Goal: Contribute content

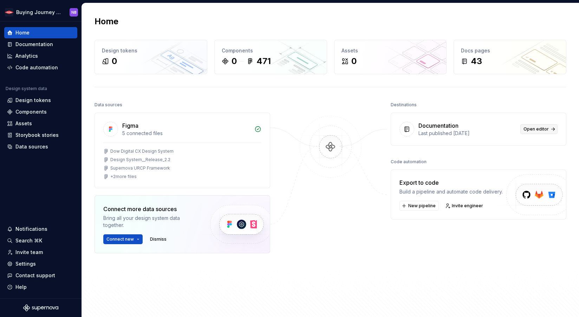
click at [544, 124] on link "Open editor" at bounding box center [539, 129] width 37 height 10
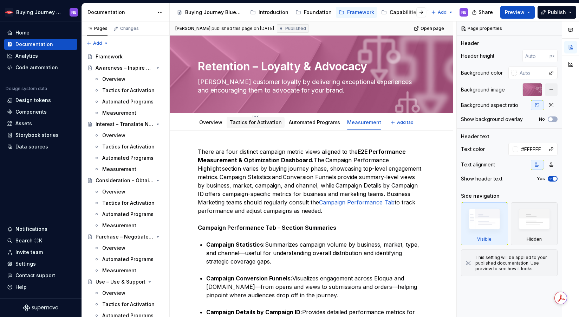
click at [272, 122] on link "Tactics for Activation" at bounding box center [256, 122] width 52 height 6
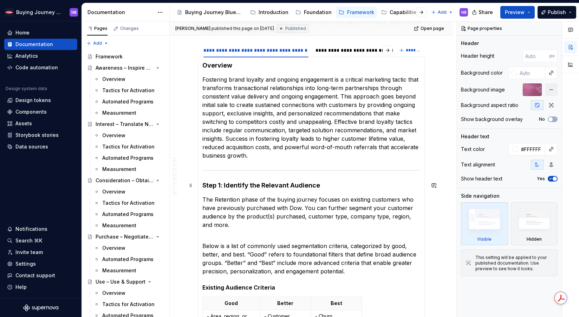
scroll to position [134, 0]
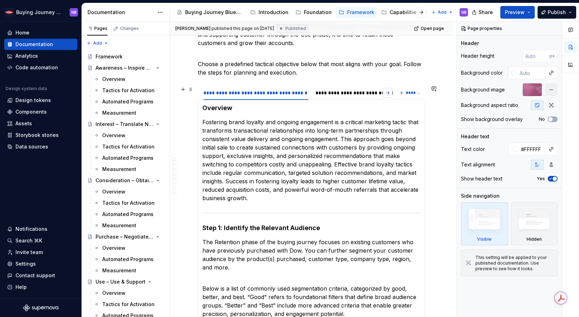
click at [388, 92] on button "button" at bounding box center [388, 93] width 10 height 10
click at [205, 92] on button "button" at bounding box center [203, 93] width 10 height 10
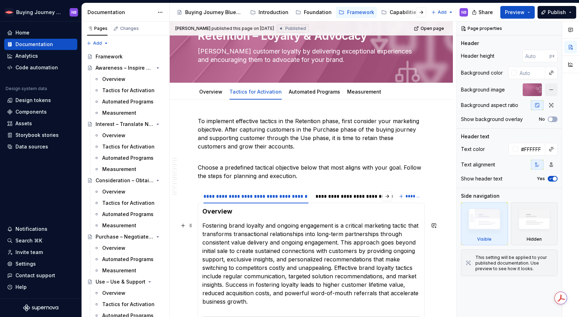
scroll to position [0, 0]
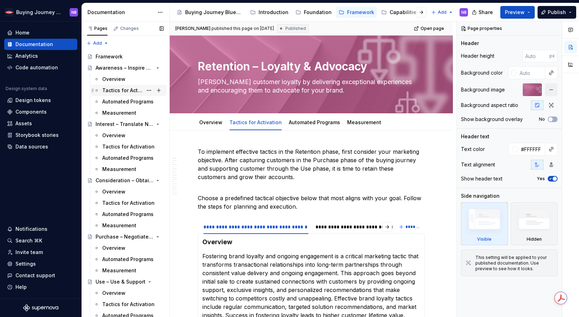
click at [116, 93] on div "Tactics for Activation" at bounding box center [122, 90] width 40 height 7
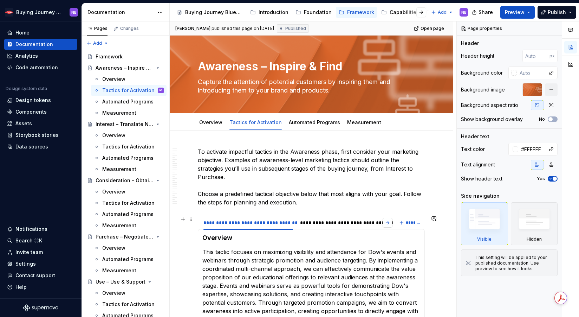
click at [387, 220] on button "button" at bounding box center [388, 223] width 10 height 10
click at [329, 219] on div "**********" at bounding box center [341, 222] width 94 height 7
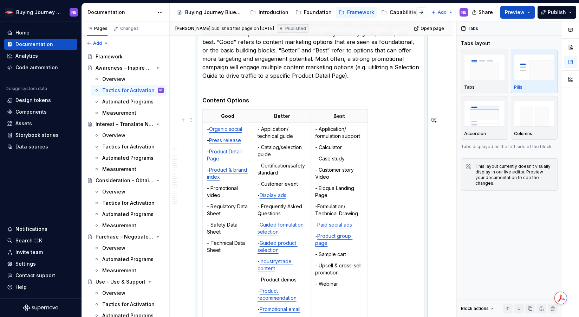
scroll to position [960, 0]
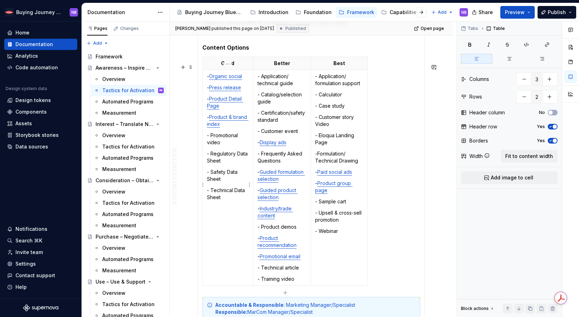
drag, startPoint x: 220, startPoint y: 153, endPoint x: 203, endPoint y: 142, distance: 20.4
click at [203, 142] on td "- Organic social - Press release - Product Detail Page - Product & brand index …" at bounding box center [228, 178] width 51 height 216
drag, startPoint x: 221, startPoint y: 148, endPoint x: 206, endPoint y: 141, distance: 16.7
click at [206, 141] on td "- Organic social - Press release - Product Detail Page - Product & brand index …" at bounding box center [228, 178] width 51 height 216
copy p "- Promotional video"
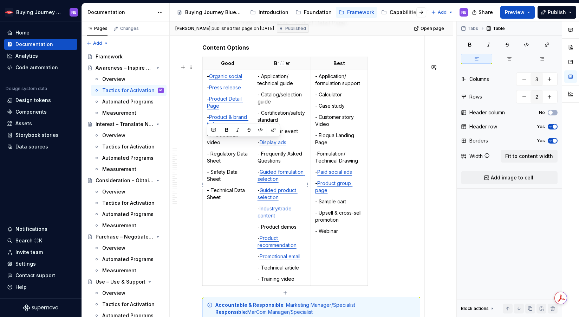
click at [297, 230] on p "- Product demos" at bounding box center [282, 226] width 49 height 7
click at [305, 249] on p "- Product recommendation" at bounding box center [282, 241] width 49 height 14
click at [308, 264] on td "- Application/ technical guide - Catalog/selection guide - Certification/safety…" at bounding box center [282, 178] width 58 height 216
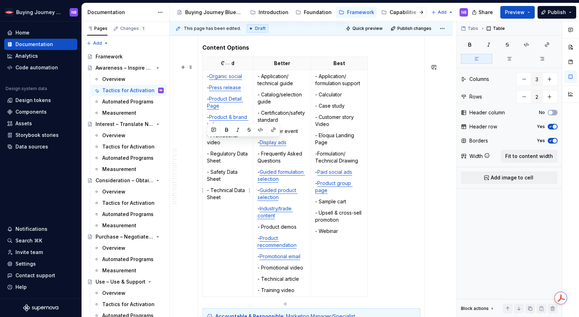
drag, startPoint x: 228, startPoint y: 149, endPoint x: 207, endPoint y: 143, distance: 21.2
click at [207, 143] on p "- Promotional video" at bounding box center [228, 139] width 42 height 14
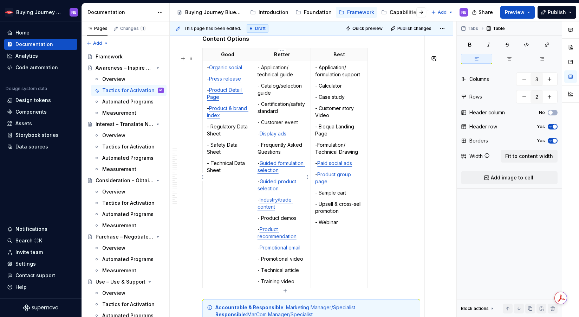
scroll to position [973, 0]
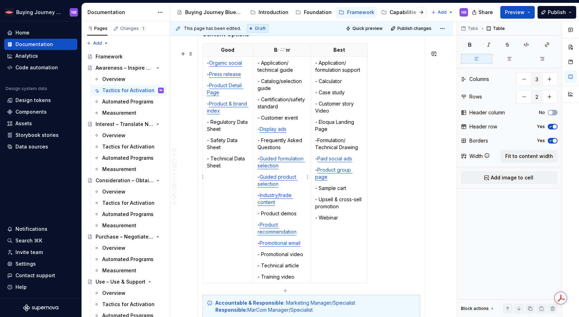
click at [303, 280] on p "- Training video" at bounding box center [282, 276] width 49 height 7
click at [211, 235] on td "- Organic social - Press release - Product Detail Page - Product & brand index …" at bounding box center [228, 170] width 51 height 227
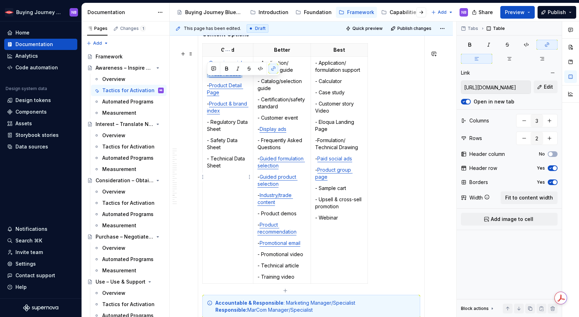
drag, startPoint x: 244, startPoint y: 81, endPoint x: 203, endPoint y: 80, distance: 41.2
click at [203, 80] on td "- Organic social - Press release - Product Detail Page - Product & brand index …" at bounding box center [228, 170] width 51 height 227
copy p "- Press release"
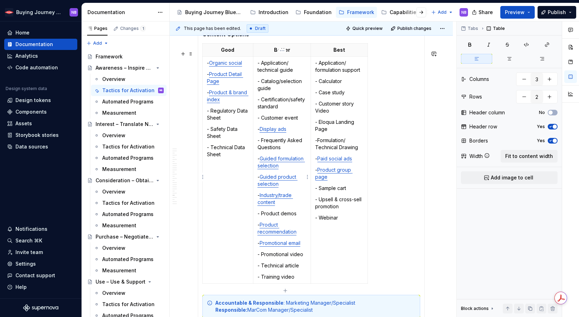
click at [304, 217] on p "- Product demos" at bounding box center [282, 213] width 49 height 7
click at [295, 206] on p "- Industry/trade content" at bounding box center [282, 199] width 49 height 14
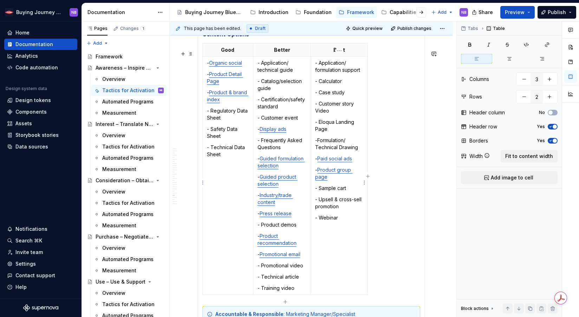
click at [322, 258] on td "- Application/ formulation support - Calculator - Case study - Customer story V…" at bounding box center [339, 176] width 57 height 238
click at [212, 266] on td "- Organic social - Product Detail Page - Product & brand index - Regulatory Dat…" at bounding box center [228, 176] width 51 height 238
click at [223, 121] on p "- Regulatory Data Sheet" at bounding box center [228, 114] width 42 height 14
drag, startPoint x: 342, startPoint y: 224, endPoint x: 316, endPoint y: 223, distance: 26.0
click at [316, 221] on p "- Webinar" at bounding box center [339, 217] width 48 height 7
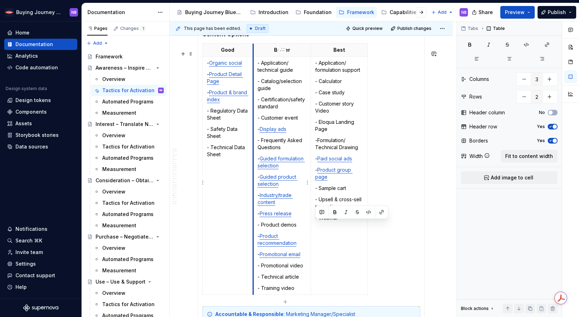
type textarea "*"
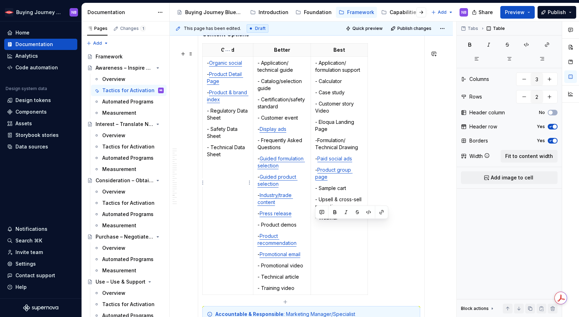
click at [239, 121] on p "- Regulatory Data Sheet" at bounding box center [228, 114] width 42 height 14
click at [296, 280] on p "- Technical article" at bounding box center [282, 276] width 49 height 7
click at [300, 228] on p "- Product demos" at bounding box center [282, 224] width 49 height 7
drag, startPoint x: 338, startPoint y: 224, endPoint x: 320, endPoint y: 224, distance: 17.2
click at [320, 221] on p "- Webinar" at bounding box center [339, 217] width 48 height 7
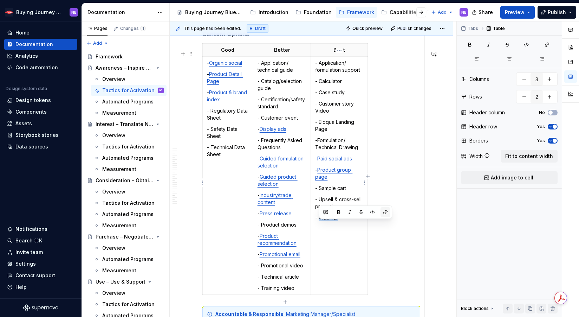
click at [384, 212] on button "button" at bounding box center [386, 212] width 10 height 10
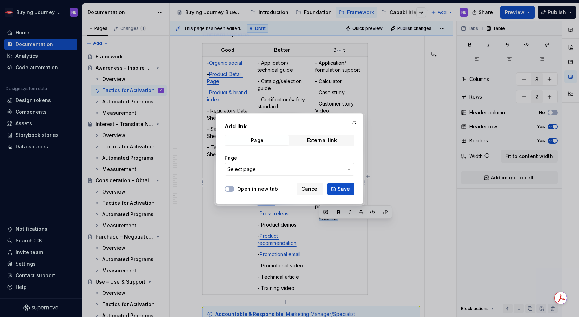
click at [306, 166] on span "Select page" at bounding box center [285, 169] width 116 height 7
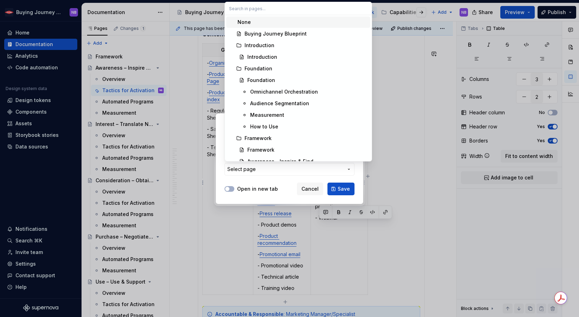
click at [288, 181] on div "Add link Page External link Page Select page Open in new tab Cancel Save" at bounding box center [289, 158] width 579 height 317
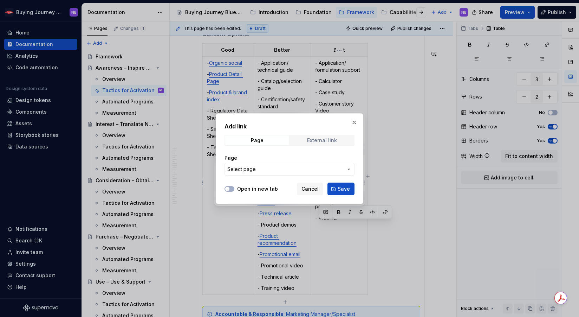
click at [314, 139] on div "External link" at bounding box center [322, 140] width 30 height 6
click at [277, 167] on input "URL" at bounding box center [290, 169] width 130 height 13
paste input "[URL][DOMAIN_NAME]"
type input "[URL][DOMAIN_NAME]"
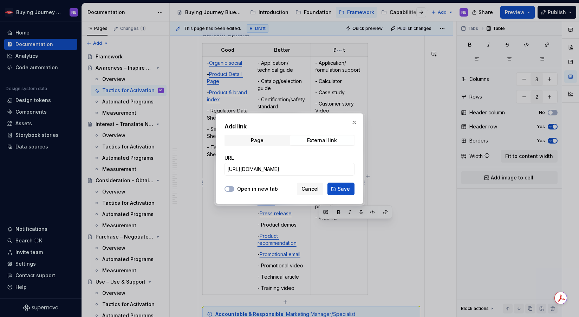
drag, startPoint x: 228, startPoint y: 191, endPoint x: 231, endPoint y: 192, distance: 3.6
click at [228, 191] on button "Open in new tab" at bounding box center [230, 189] width 10 height 6
click at [337, 191] on button "Save" at bounding box center [341, 188] width 27 height 13
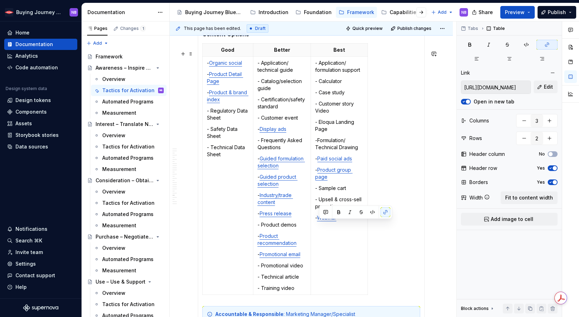
click at [380, 265] on div "Good Better Best - Organic social - Product Detail Page - Product & brand index…" at bounding box center [312, 170] width 218 height 254
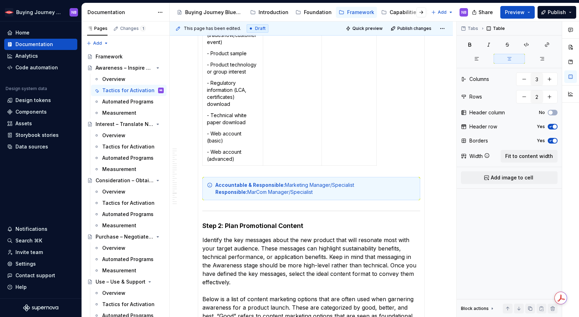
scroll to position [572, 0]
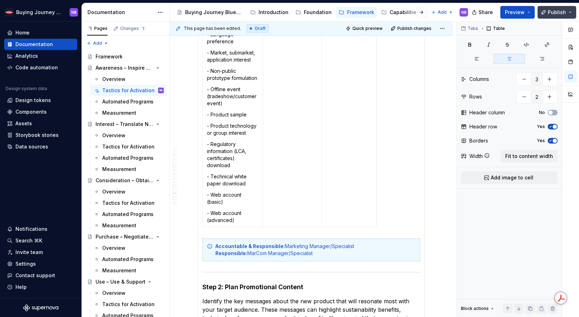
click at [557, 11] on span "Publish" at bounding box center [557, 12] width 18 height 7
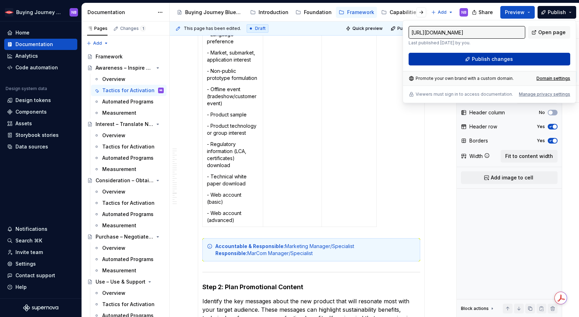
type textarea "*"
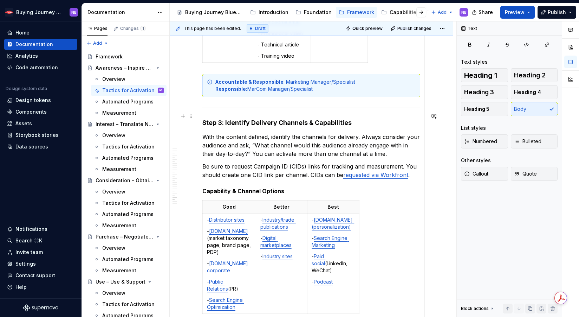
scroll to position [1250, 0]
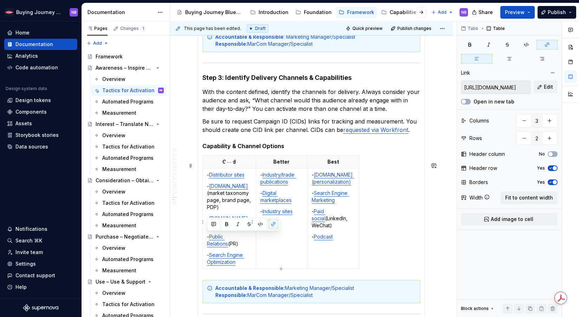
drag, startPoint x: 221, startPoint y: 243, endPoint x: 203, endPoint y: 238, distance: 19.5
click at [203, 238] on td "- Distributor sites - [DOMAIN_NAME]  (market taxonomy page, brand page, PDP) - …" at bounding box center [229, 218] width 53 height 100
copy p "- Public Relations (PR)"
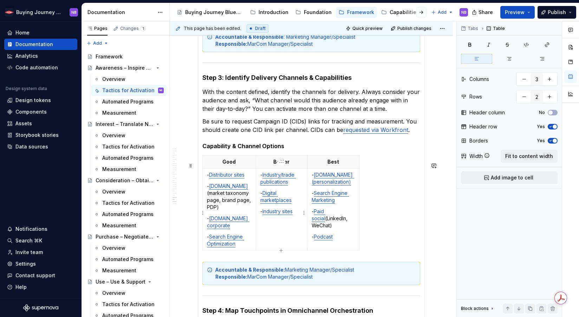
click at [287, 234] on td "- Industry/trade publications - Digital marketplaces - Industry sites" at bounding box center [282, 209] width 52 height 82
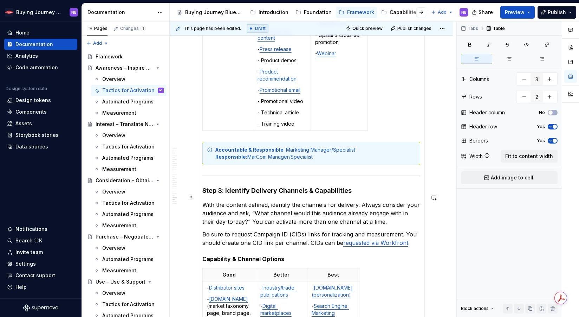
scroll to position [1252, 0]
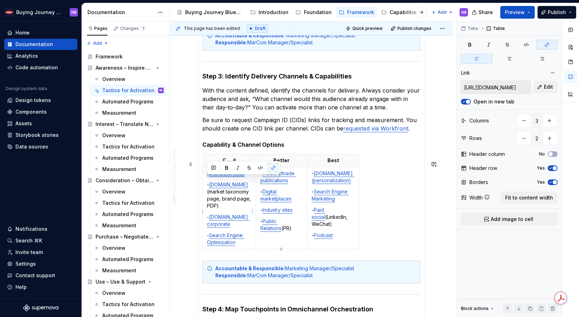
drag, startPoint x: 250, startPoint y: 181, endPoint x: 205, endPoint y: 181, distance: 44.6
click at [205, 181] on td "- Distributor sites - [DOMAIN_NAME]  (market taxonomy page, brand page, PDP) - …" at bounding box center [229, 208] width 53 height 82
copy p "- Distributor sites"
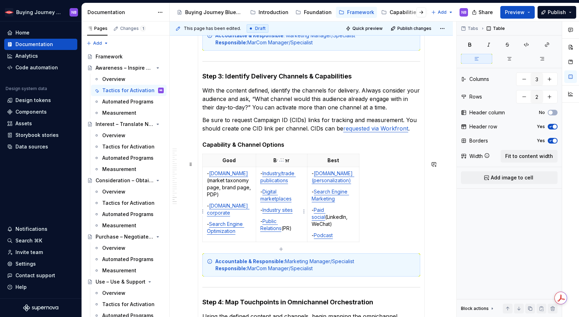
click at [259, 182] on td "- Industry/trade publications - Digital marketplaces - Industry sites - Public …" at bounding box center [282, 204] width 52 height 75
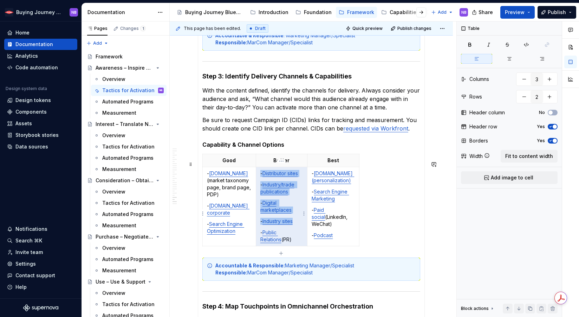
drag, startPoint x: 294, startPoint y: 202, endPoint x: 264, endPoint y: 195, distance: 30.8
click at [264, 195] on td "- Distributor sites - Industry/trade publications - Digital marketplaces - Indu…" at bounding box center [282, 206] width 52 height 79
click at [291, 195] on p "- Industry/trade publications" at bounding box center [282, 188] width 43 height 14
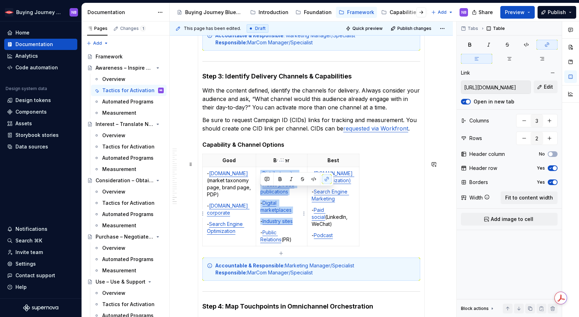
drag, startPoint x: 275, startPoint y: 198, endPoint x: 259, endPoint y: 195, distance: 15.9
click at [259, 195] on td "- Distributor sites - Industry/trade publications - Digital marketplaces - Indu…" at bounding box center [282, 206] width 52 height 79
copy p "- Industry/trade publications"
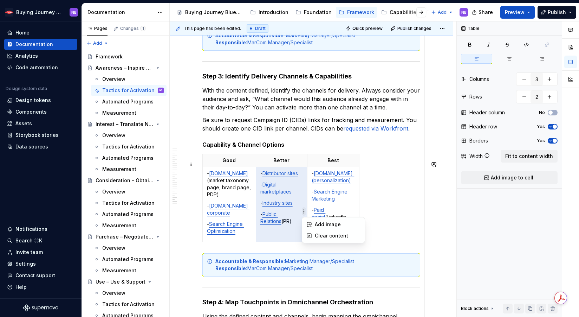
click at [305, 211] on html "Buying Journey Blueprint NB Home Documentation Analytics Code automation Design…" at bounding box center [289, 158] width 579 height 317
click at [298, 211] on html "Buying Journey Blueprint NB Home Documentation Analytics Code automation Design…" at bounding box center [289, 158] width 579 height 317
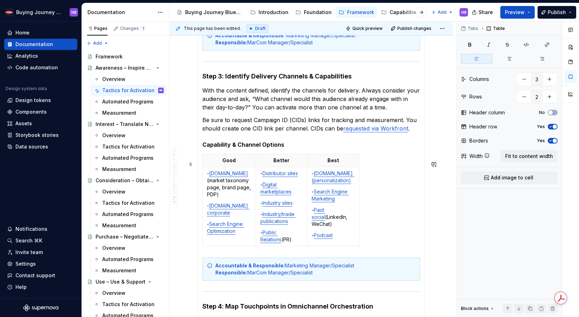
click at [373, 237] on div "Good Better Best - [DOMAIN_NAME]  (market taxonomy page, brand page, PDP) - [DO…" at bounding box center [312, 201] width 218 height 95
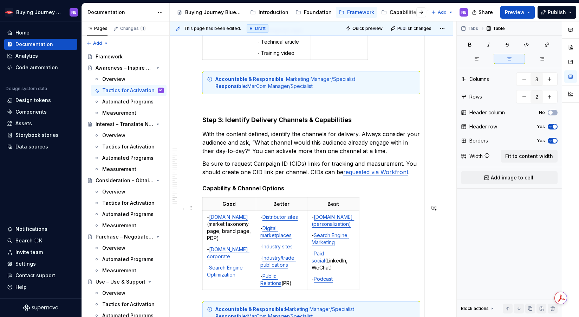
scroll to position [1221, 0]
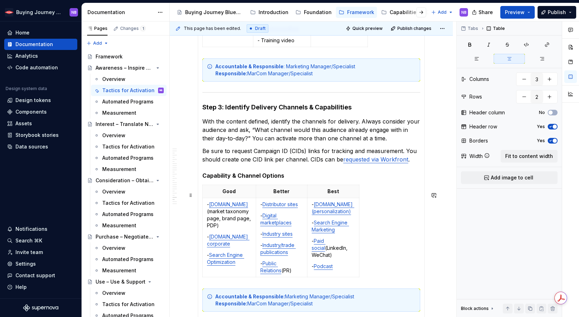
click at [414, 280] on div "Good Better Best - [DOMAIN_NAME]  (market taxonomy page, brand page, PDP) - [DO…" at bounding box center [312, 232] width 218 height 95
click at [303, 211] on td "- Distributor sites - Digital marketplaces - Industry sites - Industry/trade pu…" at bounding box center [282, 237] width 52 height 79
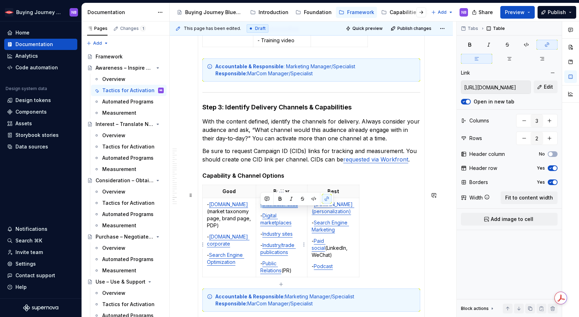
drag, startPoint x: 301, startPoint y: 212, endPoint x: 261, endPoint y: 212, distance: 40.8
click at [261, 208] on p "- Distributor sites" at bounding box center [282, 204] width 43 height 7
copy p "- Distributor sites"
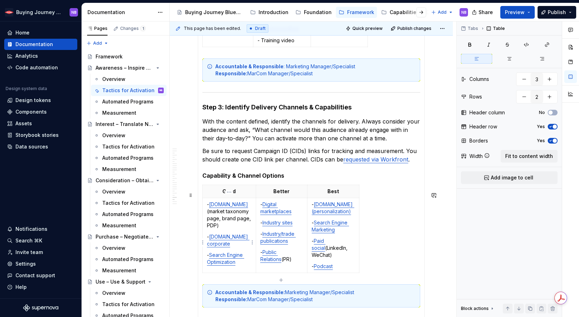
click at [247, 239] on p "- [DOMAIN_NAME] corporate" at bounding box center [229, 240] width 45 height 14
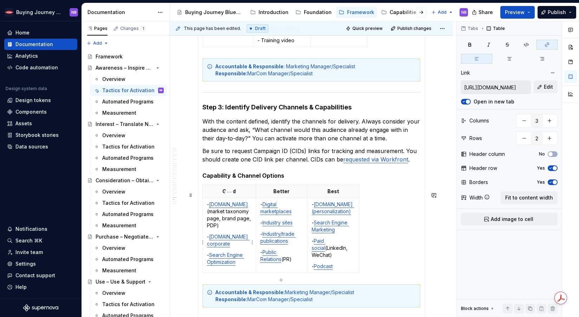
click at [244, 248] on td "- [DOMAIN_NAME]  (market taxonomy page, brand page, PDP) - [DOMAIN_NAME] corpor…" at bounding box center [229, 235] width 53 height 75
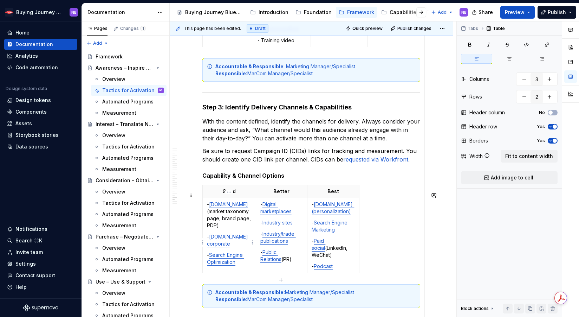
click at [206, 211] on td "- [DOMAIN_NAME]  (market taxonomy page, brand page, PDP) - [DOMAIN_NAME] corpor…" at bounding box center [229, 235] width 53 height 75
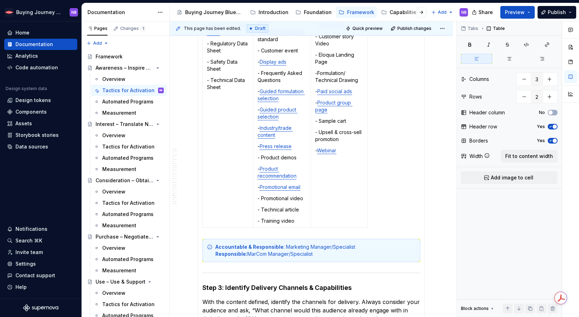
scroll to position [920, 0]
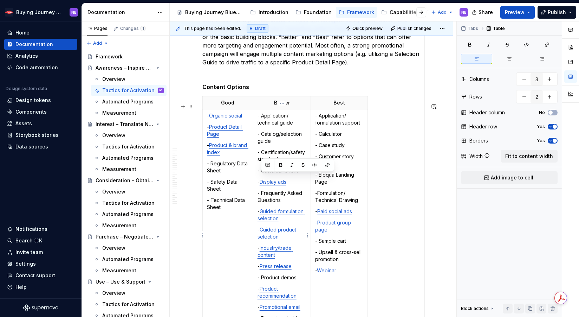
drag, startPoint x: 299, startPoint y: 178, endPoint x: 263, endPoint y: 181, distance: 36.3
click at [263, 174] on p "- Customer event" at bounding box center [282, 170] width 49 height 7
type textarea "*"
click at [297, 174] on p "- Customer event" at bounding box center [282, 170] width 49 height 7
drag, startPoint x: 288, startPoint y: 177, endPoint x: 263, endPoint y: 176, distance: 25.0
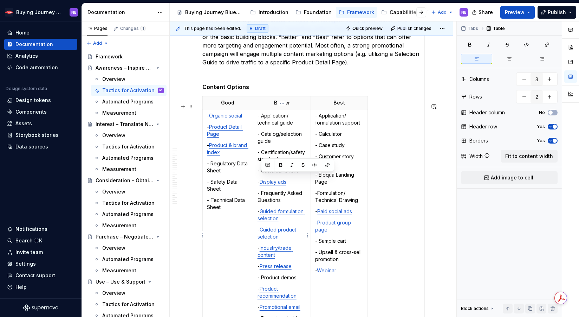
click at [263, 174] on p "- Customer event" at bounding box center [282, 170] width 49 height 7
drag, startPoint x: 278, startPoint y: 183, endPoint x: 282, endPoint y: 181, distance: 4.2
click at [278, 183] on td "- Application/ technical guide - Catalog/selection guide - Certification/safety…" at bounding box center [282, 228] width 58 height 238
drag, startPoint x: 298, startPoint y: 178, endPoint x: 262, endPoint y: 180, distance: 35.9
click at [262, 174] on p "- Customer event" at bounding box center [282, 170] width 49 height 7
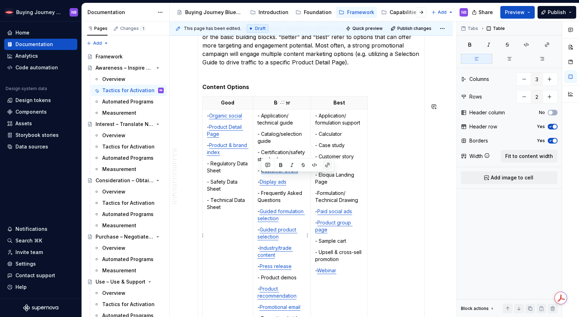
click at [326, 165] on button "button" at bounding box center [328, 165] width 10 height 10
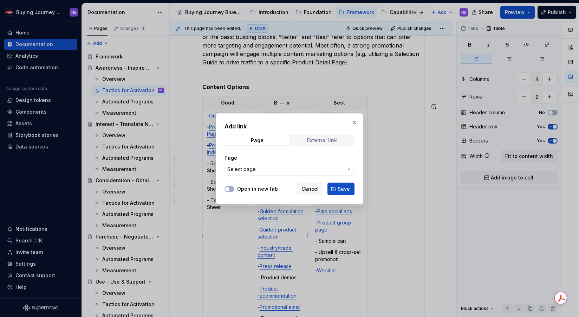
click at [317, 143] on span "External link" at bounding box center [322, 140] width 64 height 10
click at [270, 170] on input "URL" at bounding box center [290, 169] width 130 height 13
paste input "[URL][DOMAIN_NAME]"
type input "[URL][DOMAIN_NAME]"
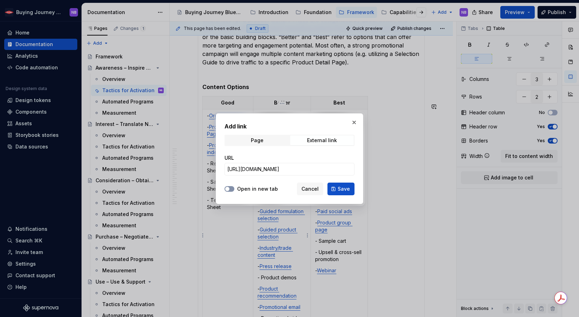
click at [234, 188] on button "Open in new tab" at bounding box center [230, 189] width 10 height 6
click at [343, 187] on span "Save" at bounding box center [344, 188] width 12 height 7
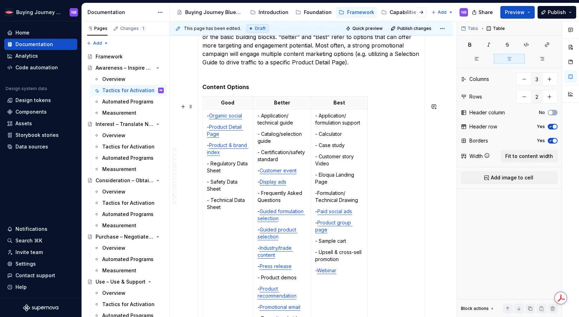
click at [390, 199] on div "Good Better Best - Organic social - Product Detail Page - Product & brand index…" at bounding box center [312, 223] width 218 height 254
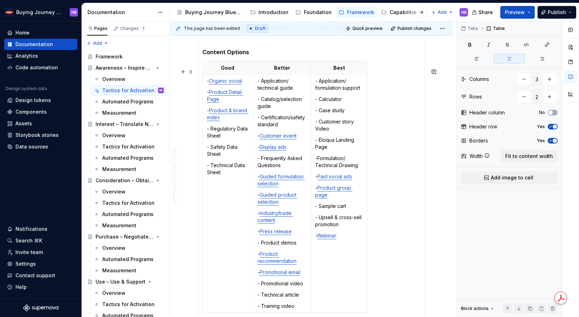
scroll to position [984, 0]
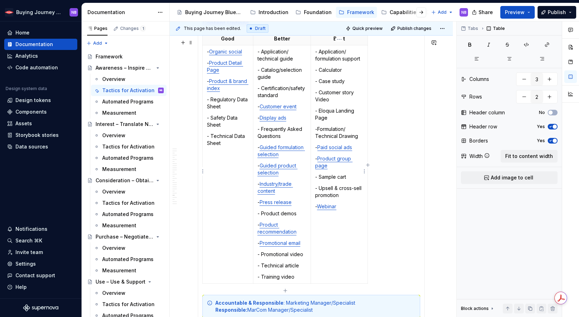
click at [318, 103] on p "- Customer story Video" at bounding box center [339, 96] width 48 height 14
click at [410, 174] on div "Good Better Best - Organic social - Product Detail Page - Product & brand index…" at bounding box center [312, 159] width 218 height 254
click at [555, 12] on span "Publish" at bounding box center [557, 12] width 18 height 7
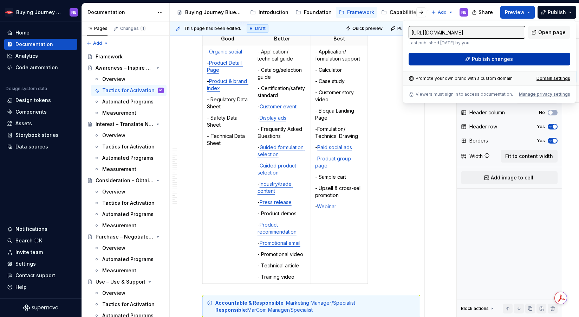
click at [495, 61] on span "Publish changes" at bounding box center [492, 59] width 41 height 7
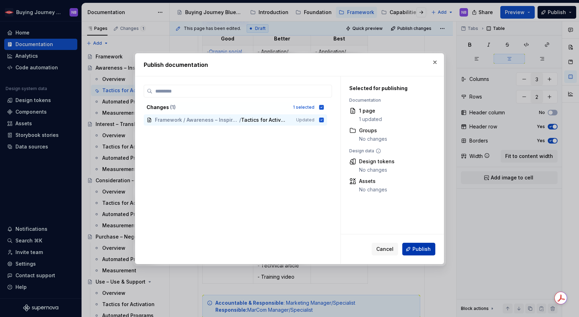
click at [409, 246] on button "Publish" at bounding box center [419, 249] width 33 height 13
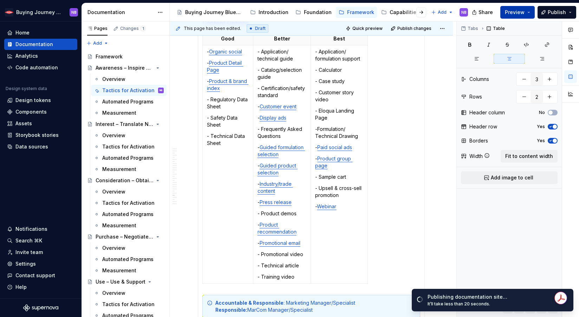
click at [513, 7] on button "Preview" at bounding box center [518, 12] width 34 height 13
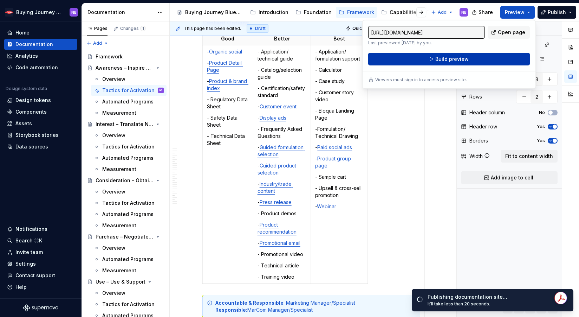
click at [497, 63] on button "Build preview" at bounding box center [449, 59] width 162 height 13
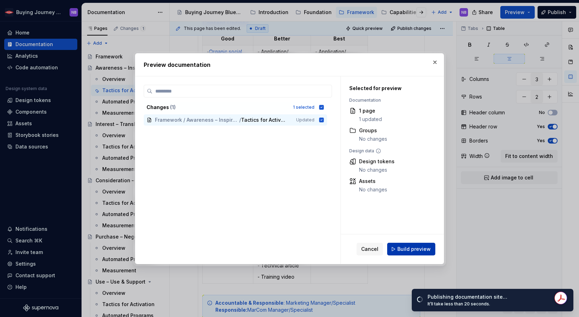
click at [415, 255] on button "Build preview" at bounding box center [411, 249] width 48 height 13
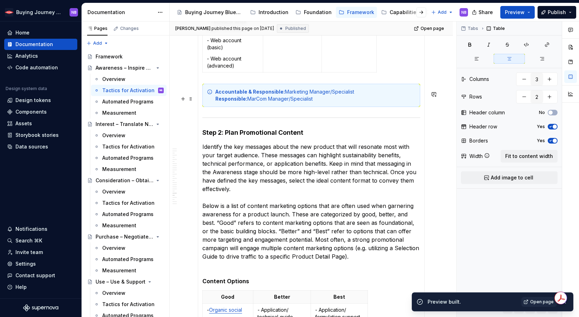
scroll to position [868, 0]
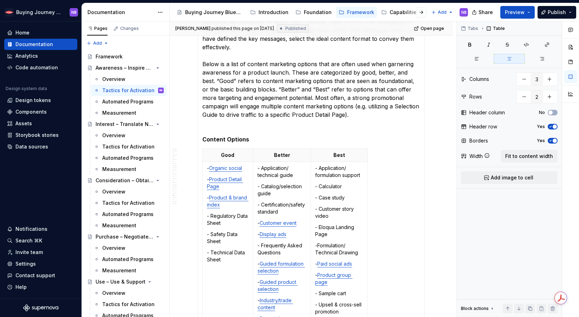
click at [348, 120] on p "Identify the key messages about the new product that will resonate most with yo…" at bounding box center [312, 64] width 218 height 127
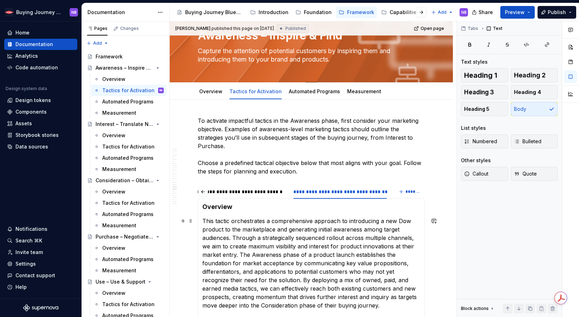
scroll to position [0, 0]
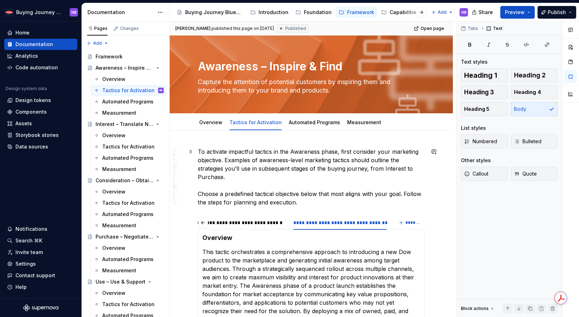
click at [310, 203] on p "To activate impactful tactics in the Awareness phase, first consider your marke…" at bounding box center [311, 176] width 227 height 59
click at [310, 184] on p "To activate impactful tactics in the Awareness phase, first consider your marke…" at bounding box center [311, 176] width 227 height 59
click at [309, 178] on p "To activate impactful tactics in the Awareness phase, first consider your marke…" at bounding box center [311, 176] width 227 height 59
click at [328, 204] on p "To activate impactful tactics in the Awareness phase, first consider your marke…" at bounding box center [311, 176] width 227 height 59
click at [576, 142] on div at bounding box center [571, 169] width 17 height 296
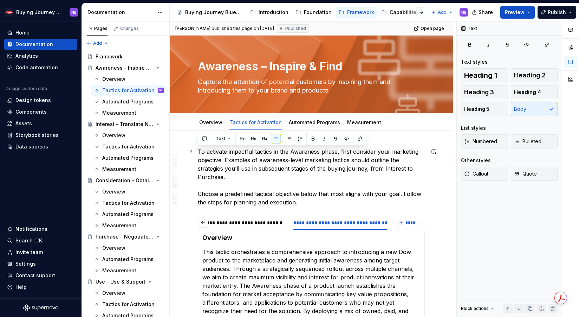
drag, startPoint x: 311, startPoint y: 201, endPoint x: 196, endPoint y: 149, distance: 126.5
copy p "To activate impactful tactics in the Awareness phase, first consider your marke…"
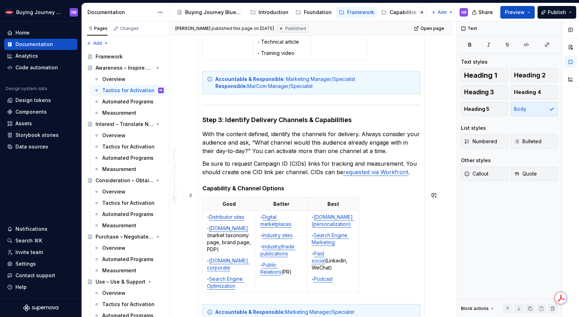
scroll to position [1228, 0]
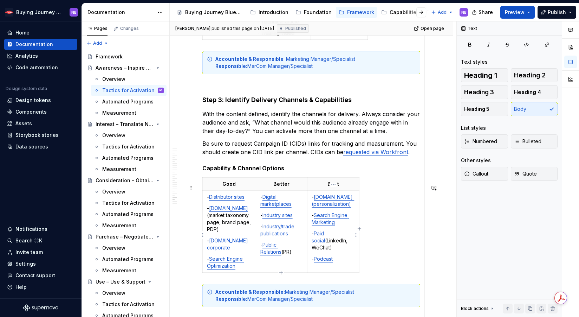
click at [346, 251] on p "- Paid social (LinkedIn, WeChat)" at bounding box center [333, 240] width 43 height 21
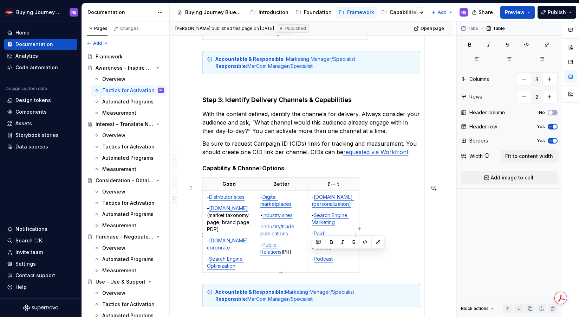
drag, startPoint x: 348, startPoint y: 255, endPoint x: 311, endPoint y: 255, distance: 37.6
click at [311, 255] on td "- [DOMAIN_NAME] (personalization) - Search Engine Marketing - Paid social (Link…" at bounding box center [334, 232] width 52 height 82
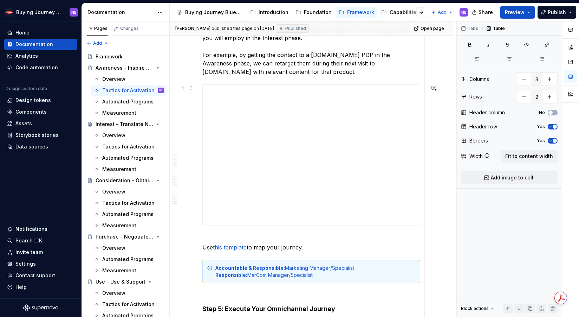
scroll to position [1331, 0]
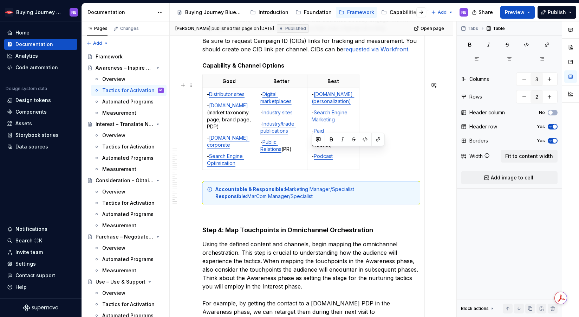
click at [384, 163] on div "Good Better Best - Distributor sites - [DOMAIN_NAME]  (market taxonomy page, br…" at bounding box center [312, 124] width 218 height 98
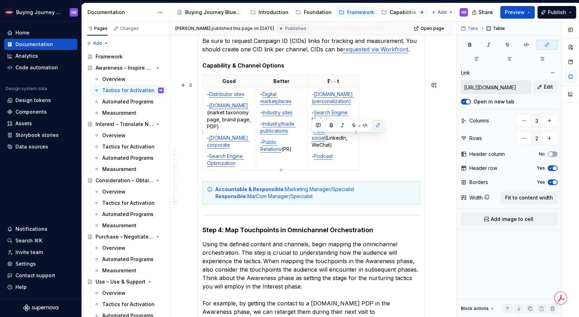
drag, startPoint x: 339, startPoint y: 152, endPoint x: 310, endPoint y: 139, distance: 31.3
click at [310, 139] on td "- [DOMAIN_NAME] (personalization) - Search Engine Marketing - Paid social (Link…" at bounding box center [334, 129] width 52 height 82
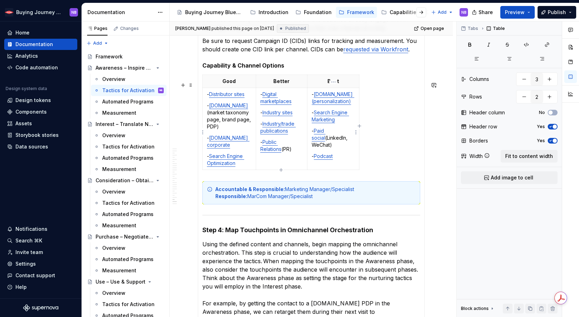
click at [345, 159] on p "- Podcast" at bounding box center [333, 156] width 43 height 7
click at [290, 153] on p "- Public Relations (PR)" at bounding box center [282, 146] width 43 height 14
click at [293, 134] on p "- Industry/trade publications" at bounding box center [282, 127] width 43 height 14
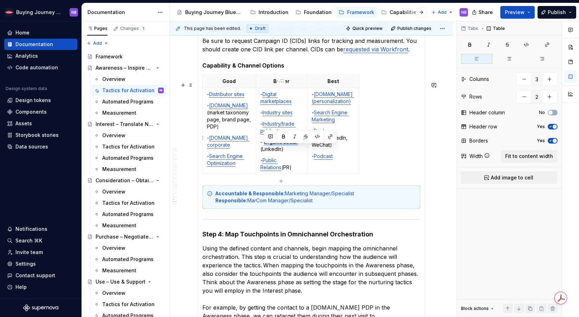
drag, startPoint x: 299, startPoint y: 148, endPoint x: 265, endPoint y: 149, distance: 33.4
click at [265, 149] on p "- Organic social (LinkedIn)" at bounding box center [282, 146] width 43 height 14
click at [291, 153] on p "- Organic social (LinkedIn)" at bounding box center [282, 146] width 43 height 14
drag, startPoint x: 298, startPoint y: 149, endPoint x: 264, endPoint y: 150, distance: 33.4
click at [264, 150] on p "- Organic social (LinkedIn)" at bounding box center [282, 146] width 43 height 14
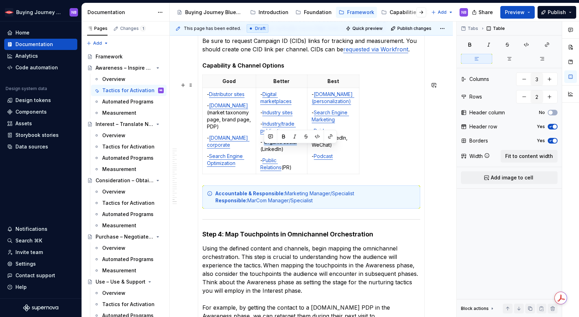
type textarea "*"
click at [295, 144] on td "- Digital marketplaces - Industry sites - Industry/trade publications - Organic…" at bounding box center [282, 131] width 52 height 86
drag, startPoint x: 299, startPoint y: 148, endPoint x: 277, endPoint y: 150, distance: 22.2
click at [265, 147] on p "- Organic social (LinkedIn)" at bounding box center [282, 146] width 43 height 14
click at [277, 150] on p "- Organic social (LinkedIn)" at bounding box center [282, 146] width 43 height 14
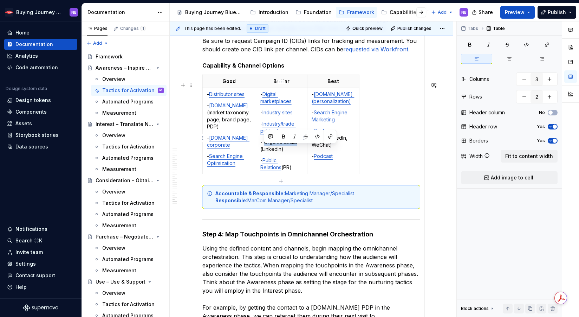
drag, startPoint x: 265, startPoint y: 149, endPoint x: 297, endPoint y: 150, distance: 31.6
click at [297, 150] on p "- Organic social (LinkedIn)" at bounding box center [282, 146] width 43 height 14
click at [333, 136] on button "button" at bounding box center [331, 136] width 10 height 10
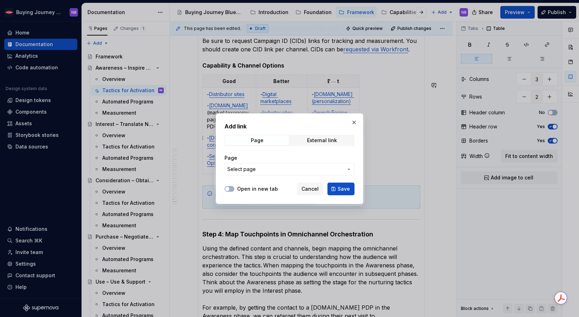
click at [319, 135] on div "External link" at bounding box center [322, 140] width 64 height 10
click at [310, 139] on div "External link" at bounding box center [322, 140] width 30 height 6
click at [278, 168] on input "URL" at bounding box center [290, 169] width 130 height 13
paste input "[URL][DOMAIN_NAME]"
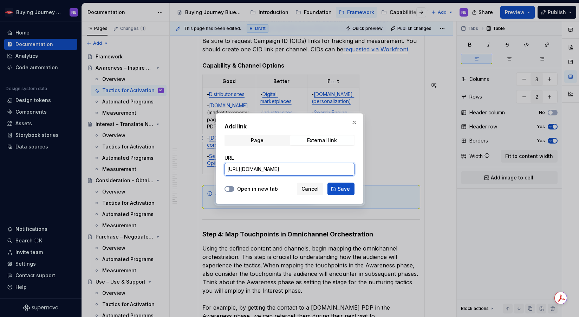
type input "[URL][DOMAIN_NAME]"
click at [230, 188] on icon "button" at bounding box center [228, 189] width 6 height 4
click at [341, 190] on span "Save" at bounding box center [344, 188] width 12 height 7
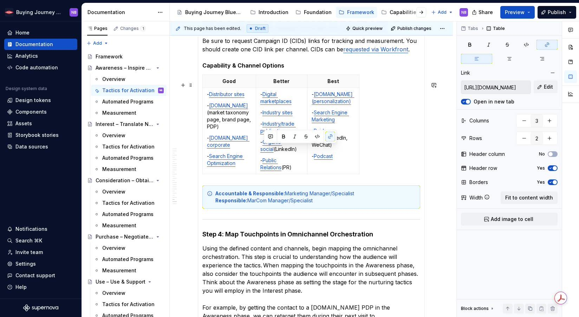
click at [399, 169] on div "Good Better Best - Distributor sites - [DOMAIN_NAME]  (market taxonomy page, br…" at bounding box center [312, 126] width 218 height 102
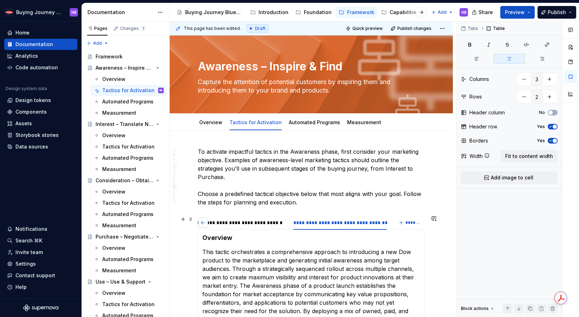
click at [206, 222] on button "button" at bounding box center [203, 223] width 10 height 10
click at [266, 223] on div "**********" at bounding box center [249, 222] width 90 height 7
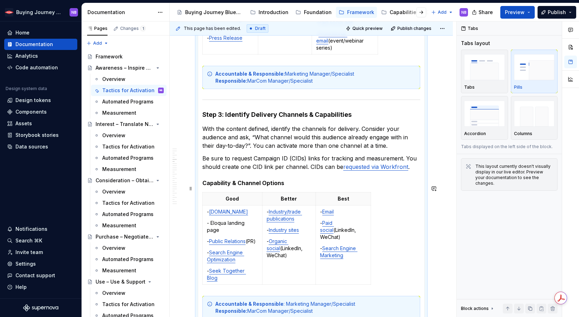
scroll to position [1090, 0]
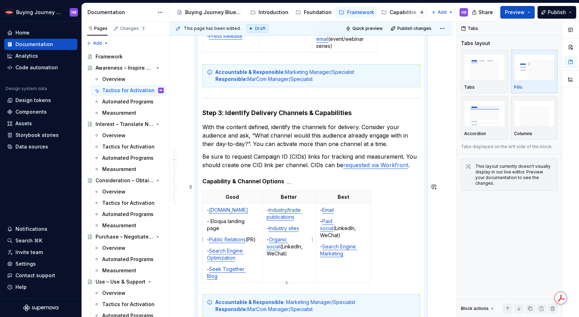
click at [306, 248] on p "- Organic social (LinkedIn, WeChat)" at bounding box center [289, 246] width 45 height 21
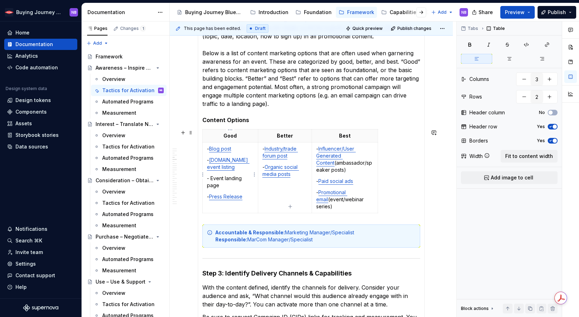
scroll to position [929, 0]
click at [245, 180] on p "- Event landing page" at bounding box center [230, 182] width 47 height 14
click at [242, 184] on p "- Event landing page" at bounding box center [230, 182] width 47 height 14
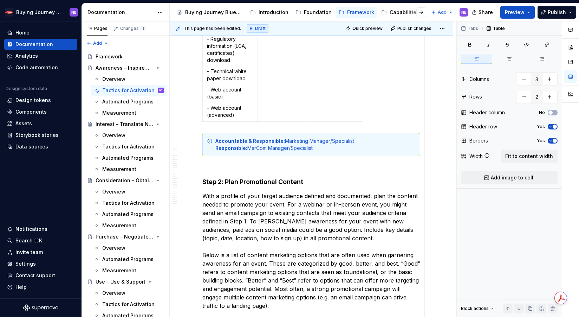
scroll to position [971, 0]
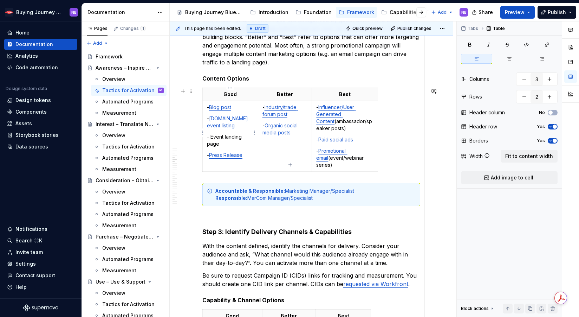
click at [206, 135] on td "- Blog post - [DOMAIN_NAME] event listing - Event landing page - Press Release" at bounding box center [231, 136] width 56 height 71
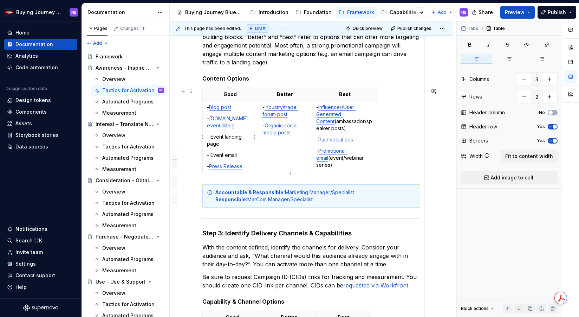
click at [236, 109] on p "- Blog post" at bounding box center [230, 107] width 47 height 7
click at [242, 154] on p "- Event email" at bounding box center [230, 155] width 47 height 7
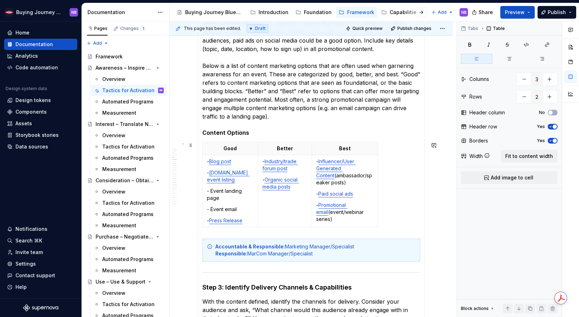
scroll to position [984, 0]
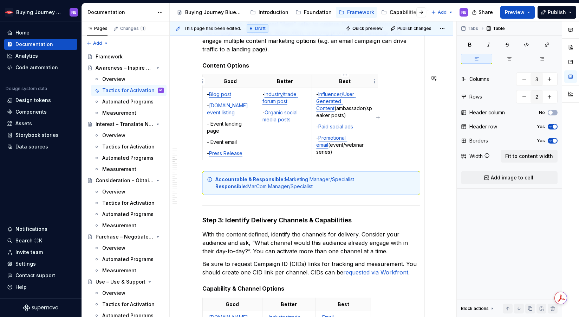
type textarea "*"
drag, startPoint x: 237, startPoint y: 142, endPoint x: 211, endPoint y: 143, distance: 26.1
click at [211, 143] on p "- Event email" at bounding box center [230, 142] width 47 height 7
drag, startPoint x: 211, startPoint y: 143, endPoint x: 223, endPoint y: 144, distance: 11.6
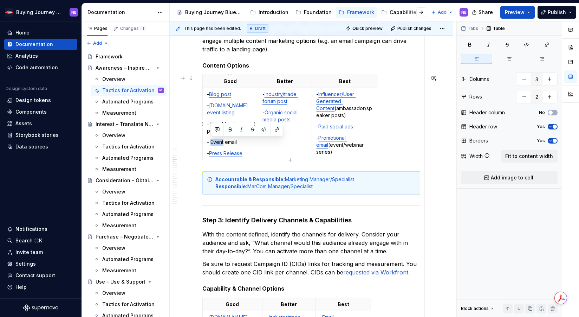
click at [223, 144] on p "- Event email" at bounding box center [230, 142] width 47 height 7
click at [255, 139] on td "- Blog post - [DOMAIN_NAME] event listing - Event landing page - Promotional em…" at bounding box center [231, 124] width 56 height 72
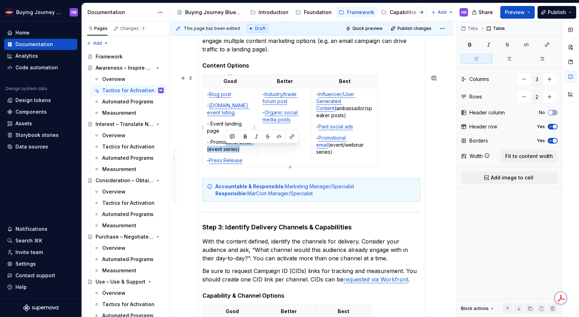
drag, startPoint x: 239, startPoint y: 150, endPoint x: 225, endPoint y: 145, distance: 15.0
click at [225, 145] on p "- Promotional email (event series)" at bounding box center [230, 146] width 47 height 14
click at [224, 147] on p "- Promotional email (event series)" at bounding box center [230, 146] width 47 height 14
drag, startPoint x: 212, startPoint y: 144, endPoint x: 252, endPoint y: 144, distance: 40.4
click at [252, 144] on p "- Promotional email (event series)" at bounding box center [230, 146] width 47 height 14
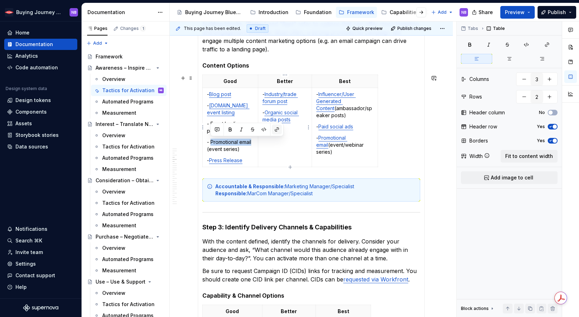
click at [275, 128] on button "button" at bounding box center [277, 129] width 10 height 10
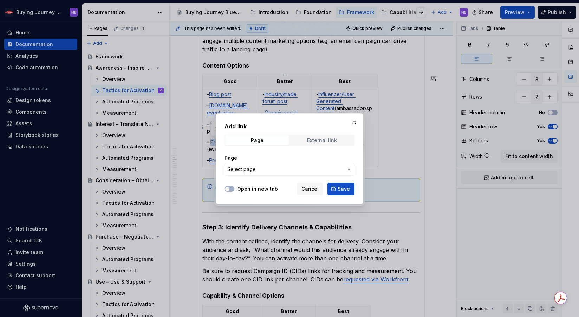
click at [327, 140] on div "External link" at bounding box center [322, 140] width 30 height 6
click at [291, 168] on input "URL" at bounding box center [290, 169] width 130 height 13
paste input "[URL][DOMAIN_NAME]"
type input "[URL][DOMAIN_NAME]"
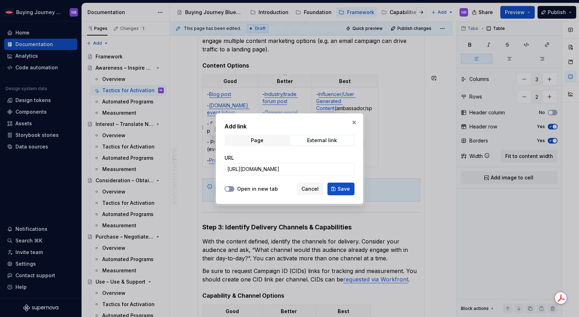
click at [232, 191] on button "Open in new tab" at bounding box center [230, 189] width 10 height 6
click at [335, 192] on button "Save" at bounding box center [341, 188] width 27 height 13
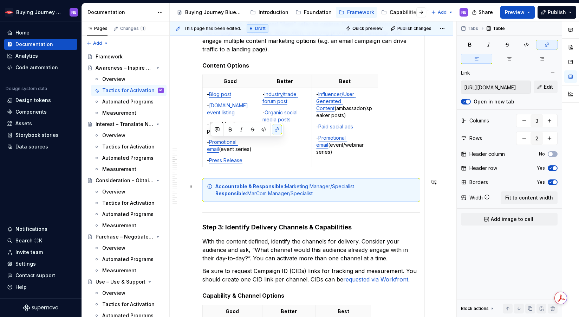
click at [435, 198] on div "**********" at bounding box center [311, 73] width 283 height 1855
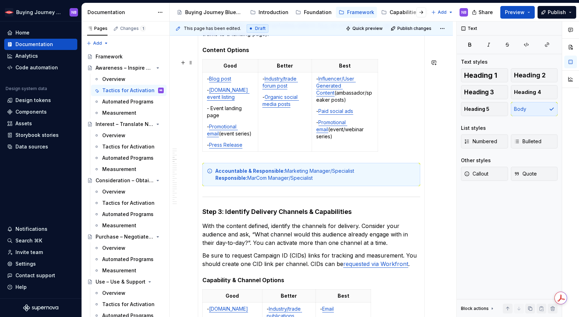
scroll to position [1006, 0]
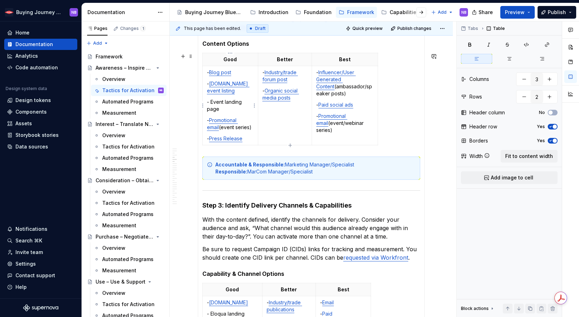
click at [221, 102] on p "- Event landing page" at bounding box center [230, 105] width 47 height 14
drag, startPoint x: 223, startPoint y: 103, endPoint x: 214, endPoint y: 102, distance: 8.8
click at [214, 102] on p "- Event landing page" at bounding box center [230, 105] width 47 height 14
click at [226, 115] on td "- Blog post - [DOMAIN_NAME] event listing - Event landing page - Promotional em…" at bounding box center [231, 105] width 56 height 79
drag, startPoint x: 222, startPoint y: 111, endPoint x: 211, endPoint y: 103, distance: 13.9
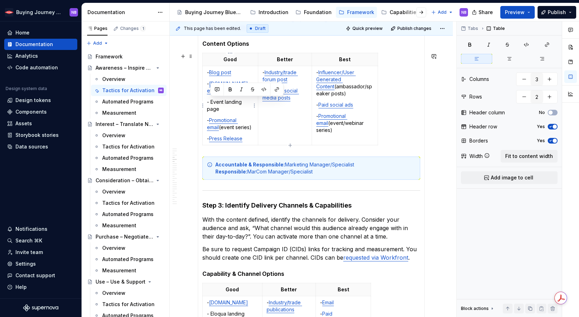
click at [211, 103] on p "- Event landing page" at bounding box center [230, 105] width 47 height 14
click at [243, 128] on p "- Promotional email (event series)" at bounding box center [230, 124] width 47 height 14
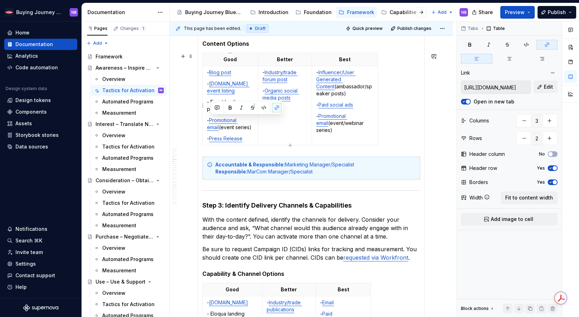
drag, startPoint x: 234, startPoint y: 128, endPoint x: 210, endPoint y: 121, distance: 24.9
click at [210, 121] on p "- Promotional email (event series)" at bounding box center [230, 124] width 47 height 14
click at [199, 126] on div "Overview This tactic focuses on maximizing visibility and attendance for Dow's …" at bounding box center [311, 41] width 227 height 1636
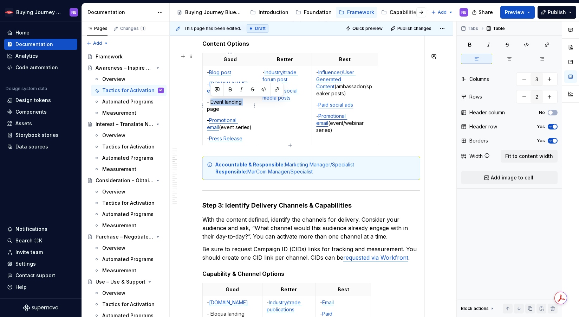
drag, startPoint x: 243, startPoint y: 104, endPoint x: 211, endPoint y: 103, distance: 32.0
click at [211, 103] on p "- Event landing page" at bounding box center [230, 105] width 47 height 14
drag, startPoint x: 211, startPoint y: 103, endPoint x: 217, endPoint y: 103, distance: 5.3
click at [217, 103] on p "- Event landing page" at bounding box center [230, 105] width 47 height 14
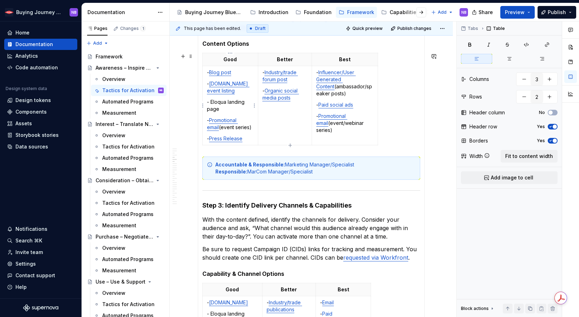
click at [217, 110] on p "- Eloqua landing page" at bounding box center [230, 105] width 47 height 14
click at [404, 131] on div "Good Better Best - Blog post - [DOMAIN_NAME] event listing - Eloqua landing pag…" at bounding box center [312, 100] width 218 height 95
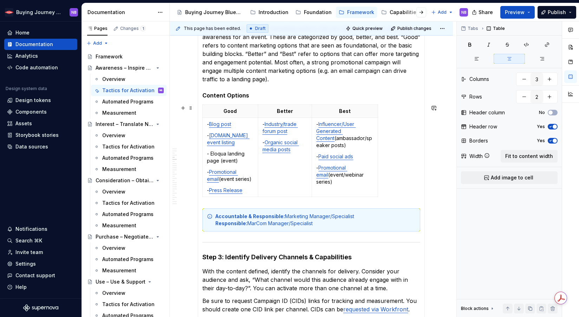
scroll to position [888, 0]
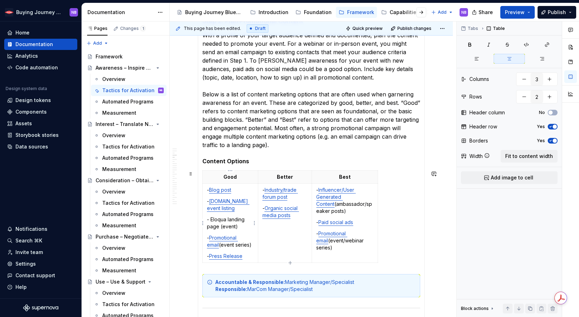
click at [247, 257] on p "- Press Release" at bounding box center [230, 255] width 47 height 7
click at [359, 136] on p "With a profile of your target audience defined and documented, plan the content…" at bounding box center [312, 90] width 218 height 118
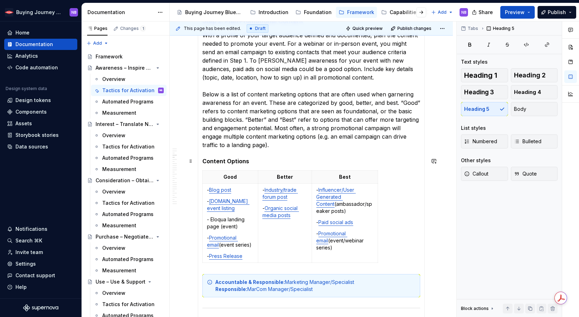
click at [358, 155] on section-item-column "Overview This tactic focuses on maximizing visibility and attendance for Dow's …" at bounding box center [312, 158] width 218 height 1627
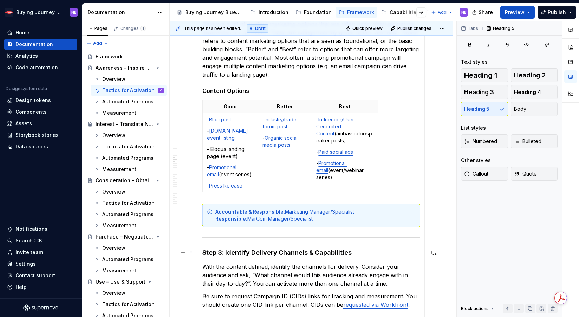
scroll to position [1012, 0]
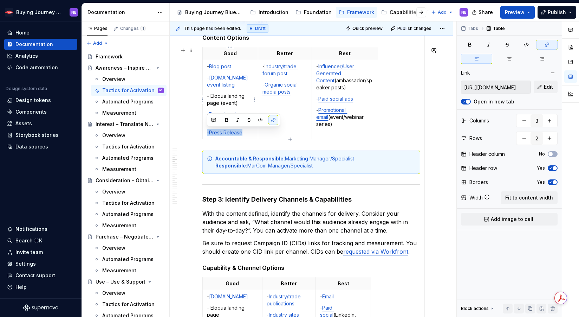
drag, startPoint x: 245, startPoint y: 131, endPoint x: 206, endPoint y: 129, distance: 38.3
click at [206, 129] on td "- Blog post - [DOMAIN_NAME] event listing - Eloqua landing page (event) - Promo…" at bounding box center [231, 99] width 56 height 79
copy p "- Press Release"
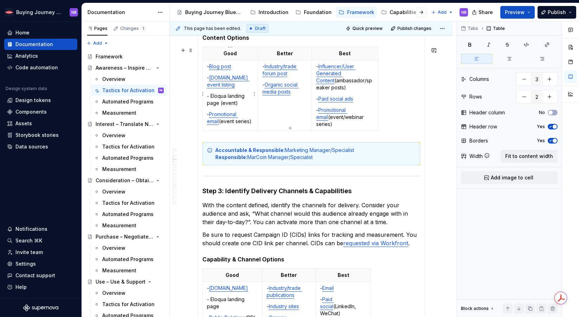
click at [239, 108] on td "- Blog post - [DOMAIN_NAME] event listing - Eloqua landing page (event) - Promo…" at bounding box center [231, 95] width 56 height 71
click at [240, 99] on p "- Eloqua landing page (event)" at bounding box center [230, 99] width 47 height 14
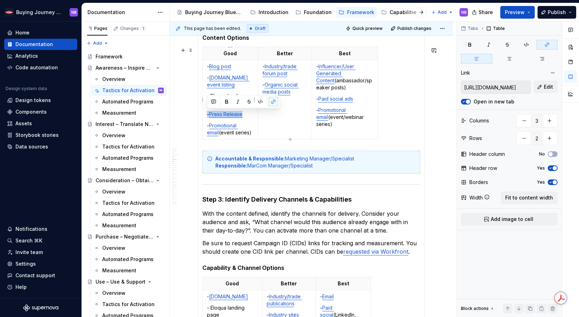
drag, startPoint x: 249, startPoint y: 113, endPoint x: 207, endPoint y: 111, distance: 42.6
click at [207, 111] on p "- Press Release" at bounding box center [230, 114] width 47 height 7
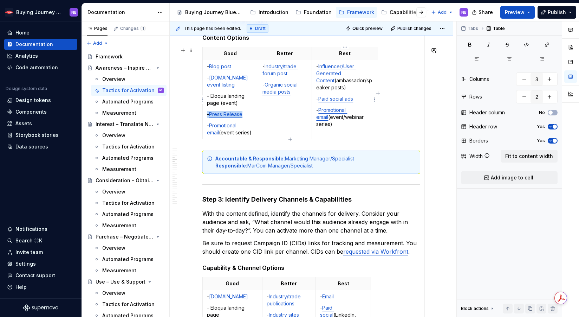
click at [320, 121] on td "- Influencer/User Generated Content (ambassador/speaker posts) - Paid social ad…" at bounding box center [345, 99] width 66 height 79
click at [253, 113] on p "- Press Release" at bounding box center [230, 114] width 47 height 7
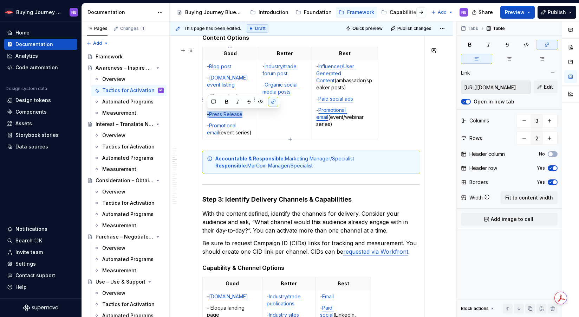
drag, startPoint x: 251, startPoint y: 115, endPoint x: 206, endPoint y: 114, distance: 44.7
click at [206, 114] on td "- Blog post - [DOMAIN_NAME] event listing - Eloqua landing page (event) - Press…" at bounding box center [231, 99] width 56 height 79
copy p "- Press Release"
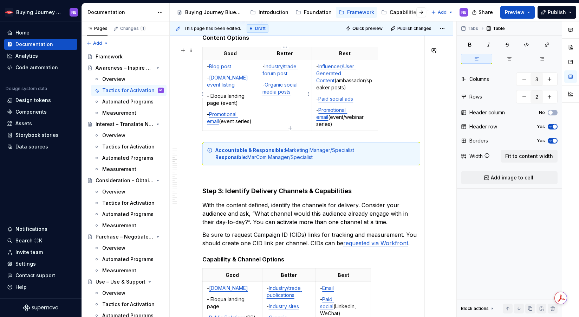
click at [305, 108] on td "- Industry/trade forum post - Organic social media posts" at bounding box center [285, 95] width 54 height 71
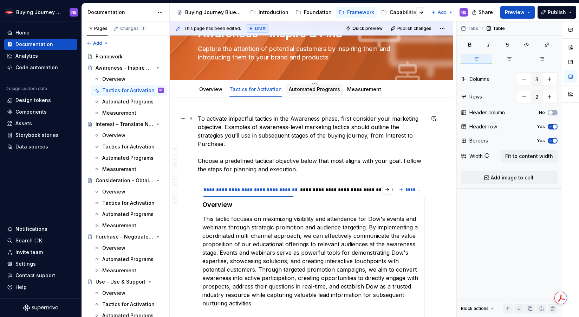
scroll to position [0, 0]
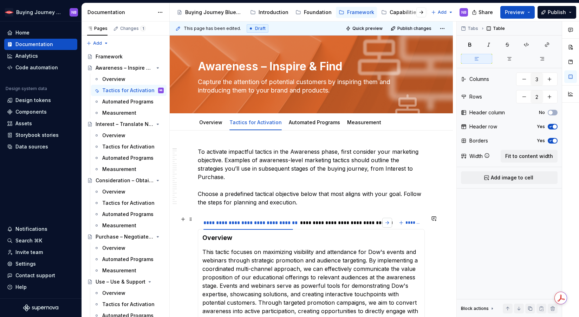
click at [387, 222] on button "button" at bounding box center [388, 223] width 10 height 10
click at [349, 223] on div "**********" at bounding box center [341, 222] width 94 height 7
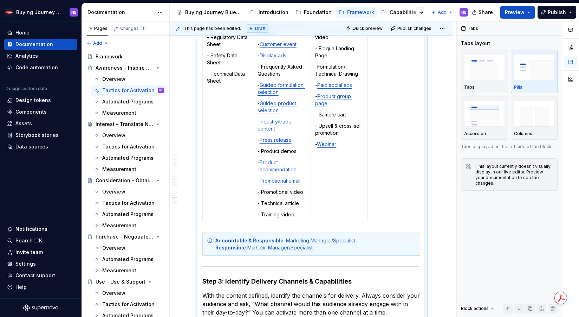
scroll to position [1049, 0]
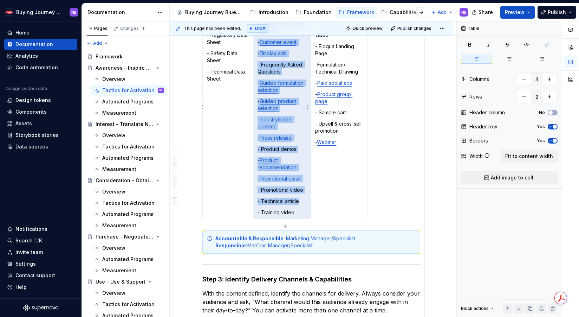
drag, startPoint x: 268, startPoint y: 143, endPoint x: 258, endPoint y: 142, distance: 10.3
click at [258, 141] on p "- Press release" at bounding box center [282, 137] width 49 height 7
click at [292, 151] on td "- Application/ technical guide - Catalog/selection guide - Certification/safety…" at bounding box center [282, 100] width 58 height 238
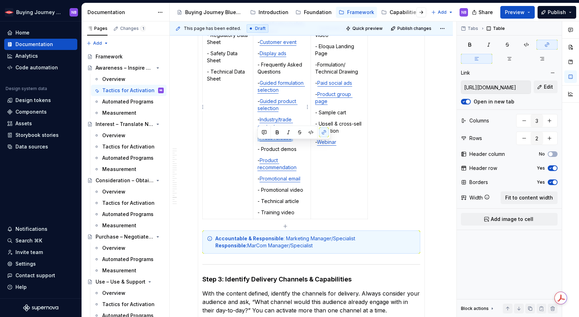
drag, startPoint x: 301, startPoint y: 147, endPoint x: 257, endPoint y: 146, distance: 43.6
click at [258, 141] on p "- Press release" at bounding box center [282, 137] width 49 height 7
copy p "- Press release"
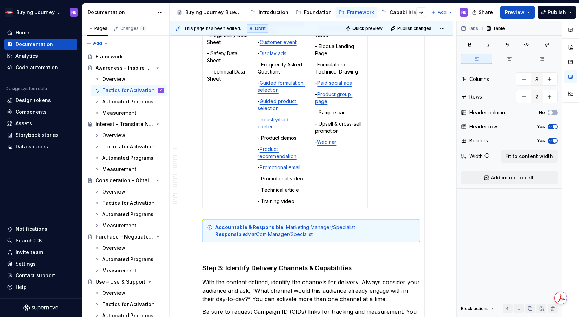
scroll to position [899, 0]
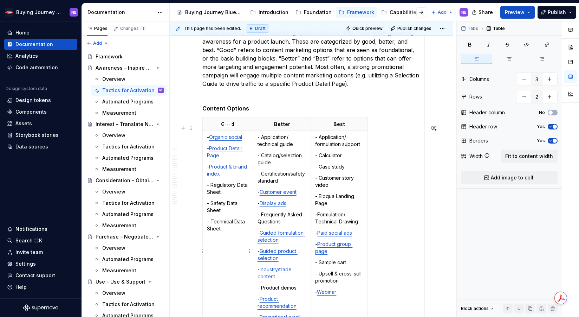
click at [237, 185] on td "- Organic social - Product Detail Page - Product & brand index - Regulatory Dat…" at bounding box center [228, 244] width 51 height 227
click at [237, 177] on p "- Product & brand index" at bounding box center [228, 170] width 42 height 14
click at [246, 141] on p "- Organic social" at bounding box center [228, 137] width 42 height 7
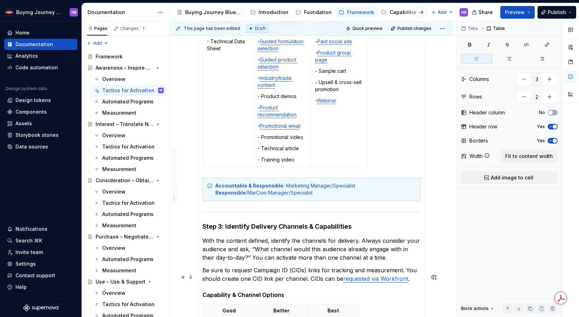
scroll to position [1240, 0]
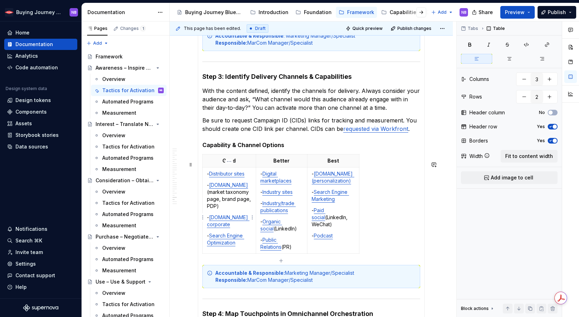
click at [246, 248] on td "- Distributor sites - [DOMAIN_NAME]  (market taxonomy page, brand page, PDP) - …" at bounding box center [229, 210] width 53 height 86
click at [290, 250] on p "- Public Relations (PR)" at bounding box center [282, 243] width 43 height 14
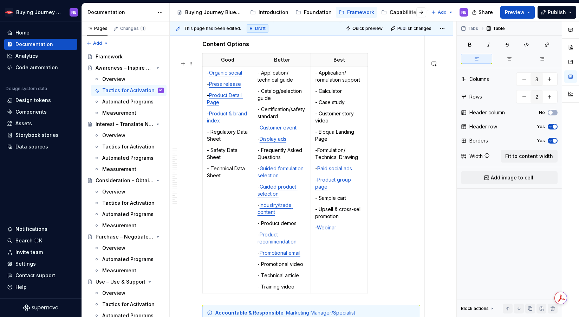
scroll to position [959, 0]
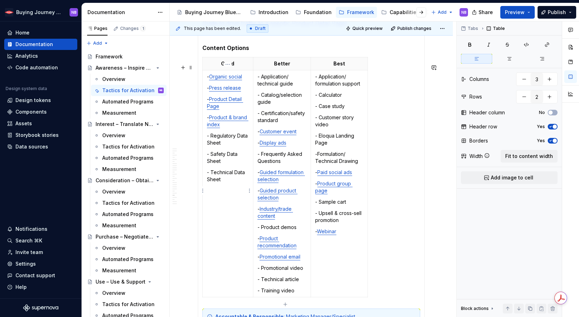
click at [243, 91] on p "- Press release" at bounding box center [228, 87] width 42 height 7
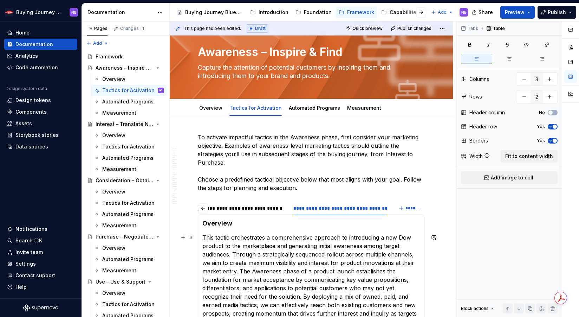
scroll to position [0, 0]
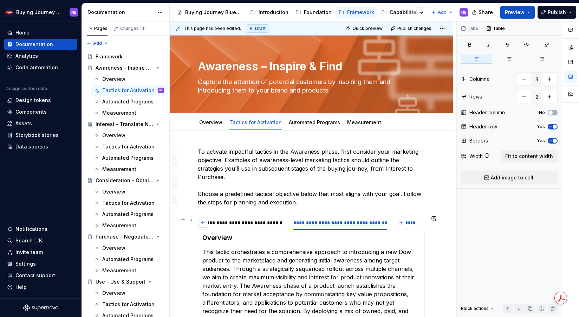
click at [205, 220] on button "button" at bounding box center [203, 223] width 10 height 10
click at [218, 224] on div "**********" at bounding box center [249, 222] width 90 height 7
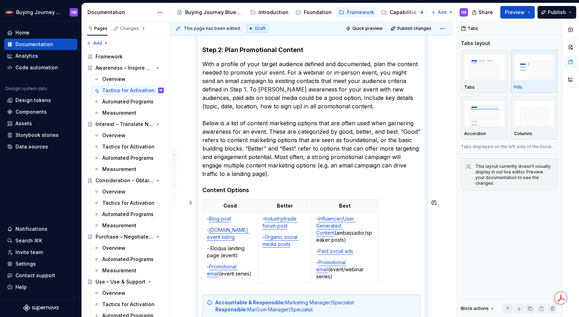
scroll to position [860, 0]
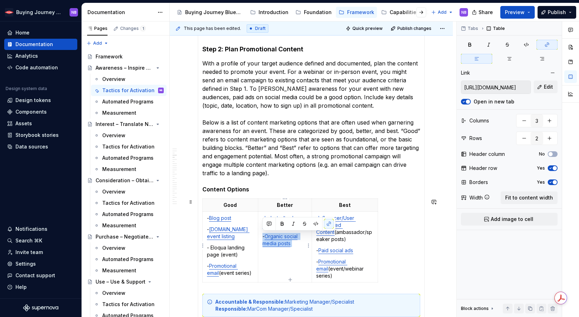
drag, startPoint x: 301, startPoint y: 244, endPoint x: 263, endPoint y: 237, distance: 38.9
click at [263, 237] on p "- Organic social media posts" at bounding box center [285, 240] width 45 height 14
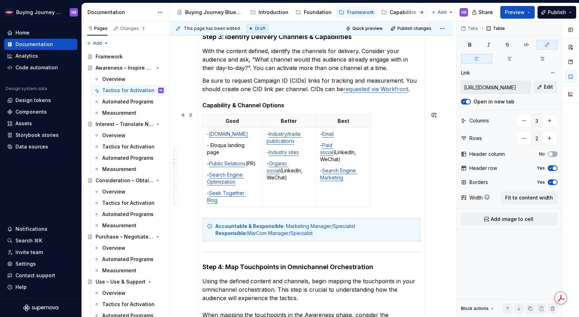
scroll to position [1167, 0]
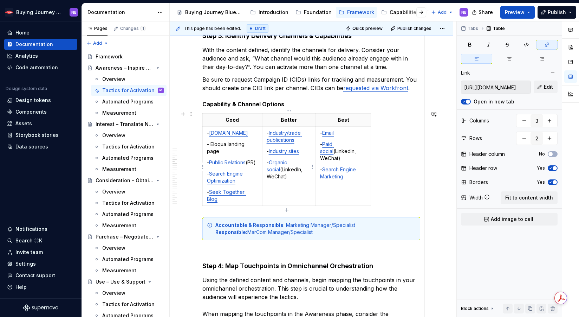
click at [294, 179] on td "- Industry/trade publications - Industry sites - Organic social (LinkedIn, WeCh…" at bounding box center [289, 166] width 54 height 79
drag, startPoint x: 281, startPoint y: 173, endPoint x: 263, endPoint y: 159, distance: 22.5
click at [263, 159] on td "- Industry/trade publications - Industry sites - Organic social (LinkedIn, WeCh…" at bounding box center [289, 166] width 54 height 79
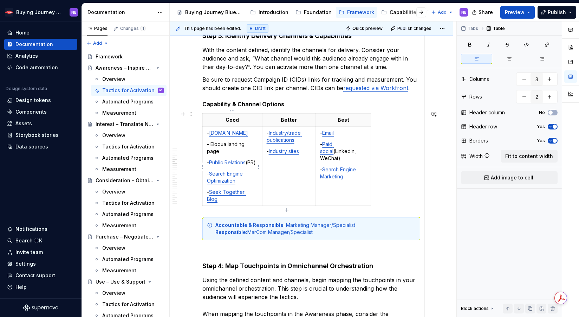
click at [251, 148] on p "- Eloqua landing page" at bounding box center [232, 148] width 51 height 14
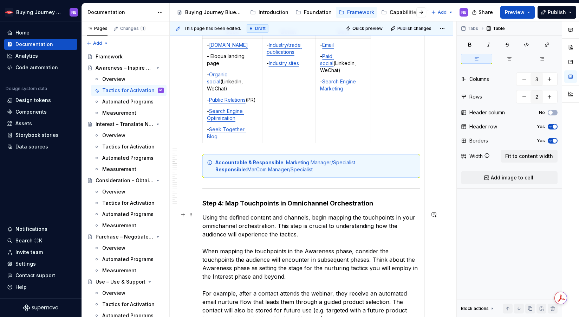
scroll to position [1211, 0]
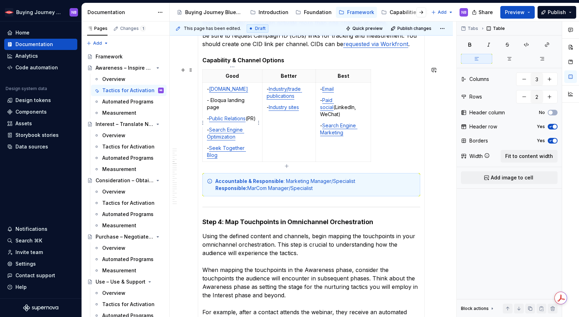
click at [236, 105] on p "- Eloqua landing page" at bounding box center [232, 104] width 51 height 14
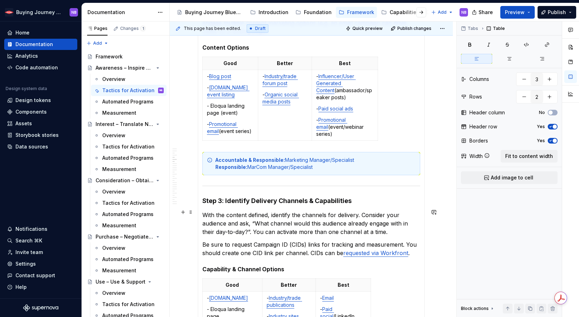
scroll to position [980, 0]
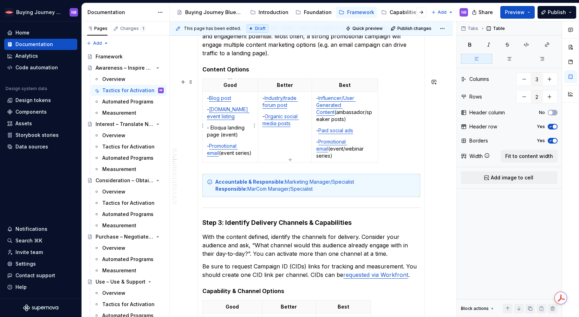
click at [239, 131] on p "- Eloqua landing page (event)" at bounding box center [230, 131] width 47 height 14
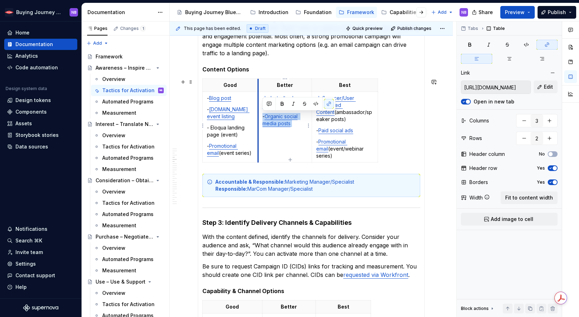
drag, startPoint x: 292, startPoint y: 123, endPoint x: 258, endPoint y: 116, distance: 34.1
click at [258, 116] on td "- Industry/trade forum post - Organic social media posts" at bounding box center [285, 127] width 54 height 71
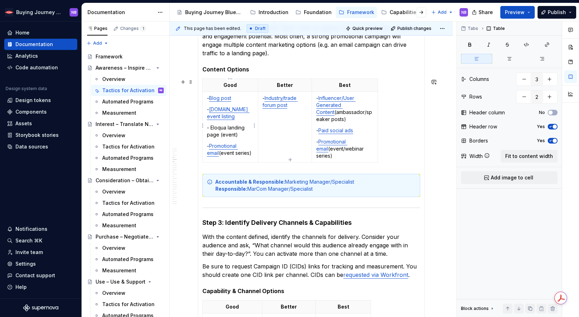
click at [252, 137] on p "- Eloqua landing page (event)" at bounding box center [230, 131] width 47 height 14
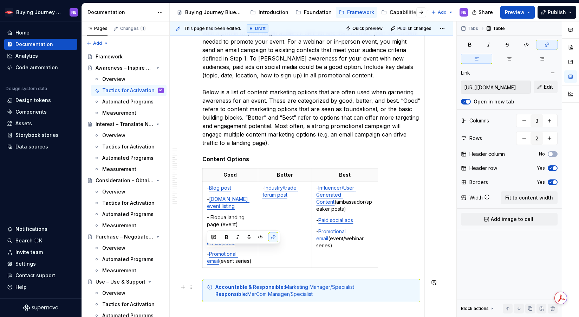
scroll to position [898, 0]
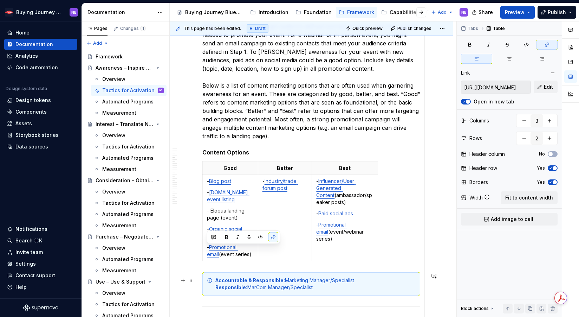
drag, startPoint x: 243, startPoint y: 288, endPoint x: 206, endPoint y: 282, distance: 37.1
click at [206, 282] on section-item-column "Overview This tactic focuses on maximizing visibility and attendance for Dow's …" at bounding box center [312, 165] width 218 height 1659
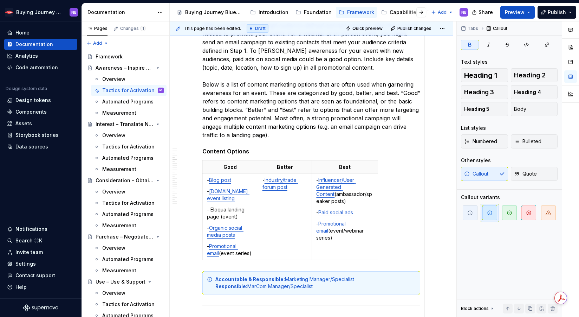
click at [300, 269] on section-item-column "Overview This tactic focuses on maximizing visibility and attendance for Dow's …" at bounding box center [312, 164] width 218 height 1659
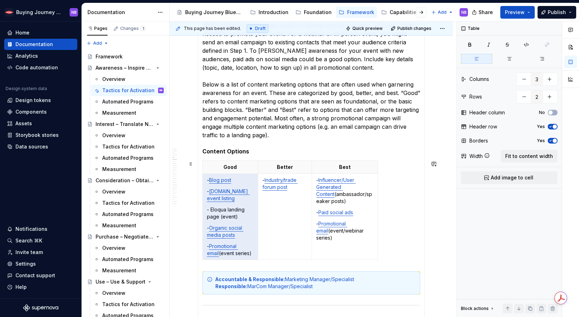
drag, startPoint x: 239, startPoint y: 214, endPoint x: 198, endPoint y: 213, distance: 40.4
click at [198, 213] on div "Overview This tactic focuses on maximizing visibility and attendance for Dow's …" at bounding box center [311, 165] width 227 height 1668
click at [277, 228] on td "- Industry/trade forum post" at bounding box center [285, 217] width 54 height 86
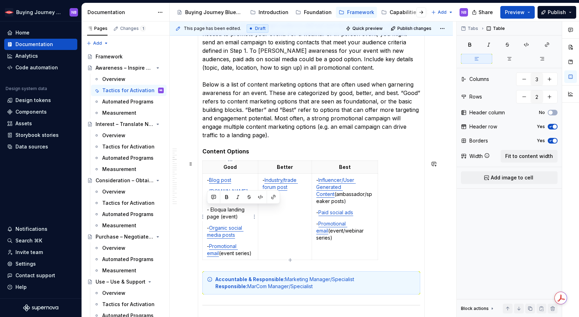
drag, startPoint x: 239, startPoint y: 217, endPoint x: 205, endPoint y: 209, distance: 34.5
click at [205, 209] on td "- Blog post - [DOMAIN_NAME] event listing - Eloqua landing page (event) - Organ…" at bounding box center [231, 217] width 56 height 86
click at [288, 223] on td "- Industry/trade forum post" at bounding box center [285, 217] width 54 height 86
drag, startPoint x: 240, startPoint y: 215, endPoint x: 203, endPoint y: 211, distance: 37.2
click at [203, 211] on td "- Blog post - [DOMAIN_NAME] event listing - Eloqua landing page (event) - Organ…" at bounding box center [231, 217] width 56 height 86
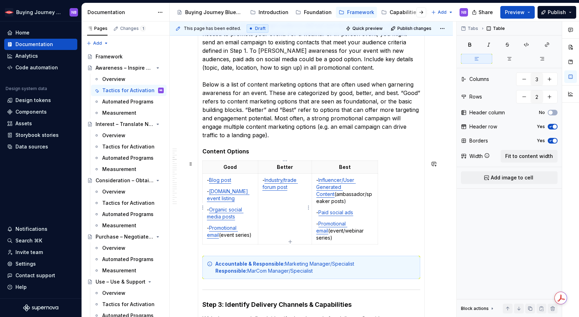
click at [263, 181] on p "- Industry/trade forum post" at bounding box center [285, 183] width 45 height 14
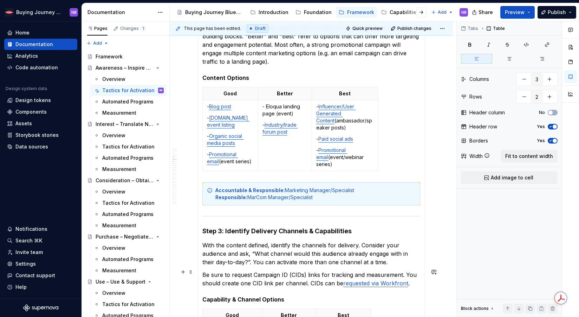
scroll to position [981, 0]
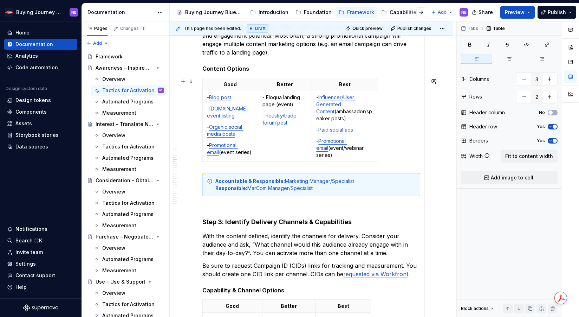
click at [436, 134] on div "This page has been edited. Draft Quick preview Publish changes Awareness – Insp…" at bounding box center [313, 169] width 287 height 296
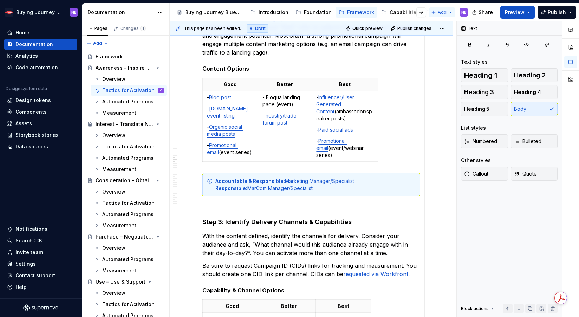
type textarea "*"
